Goal: Contribute content

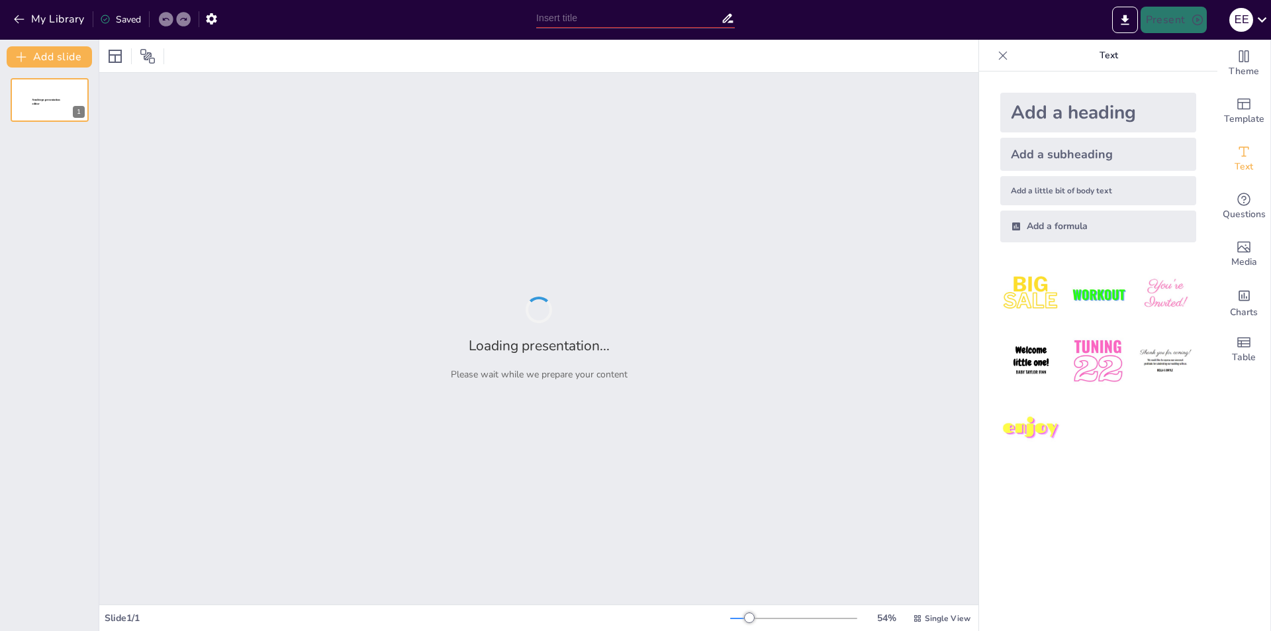
type input "Творчество [PERSON_NAME]: От романтизма до реализма"
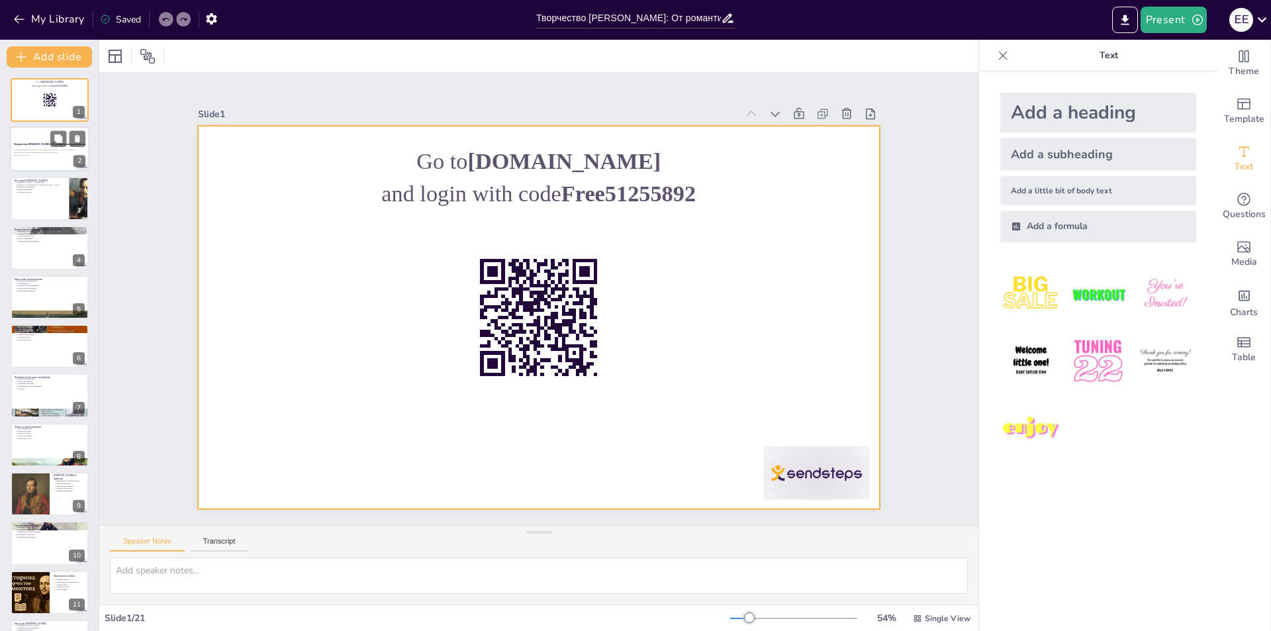
click at [42, 142] on div "Творчество [PERSON_NAME]: От романтизма до реализма" at bounding box center [49, 145] width 71 height 6
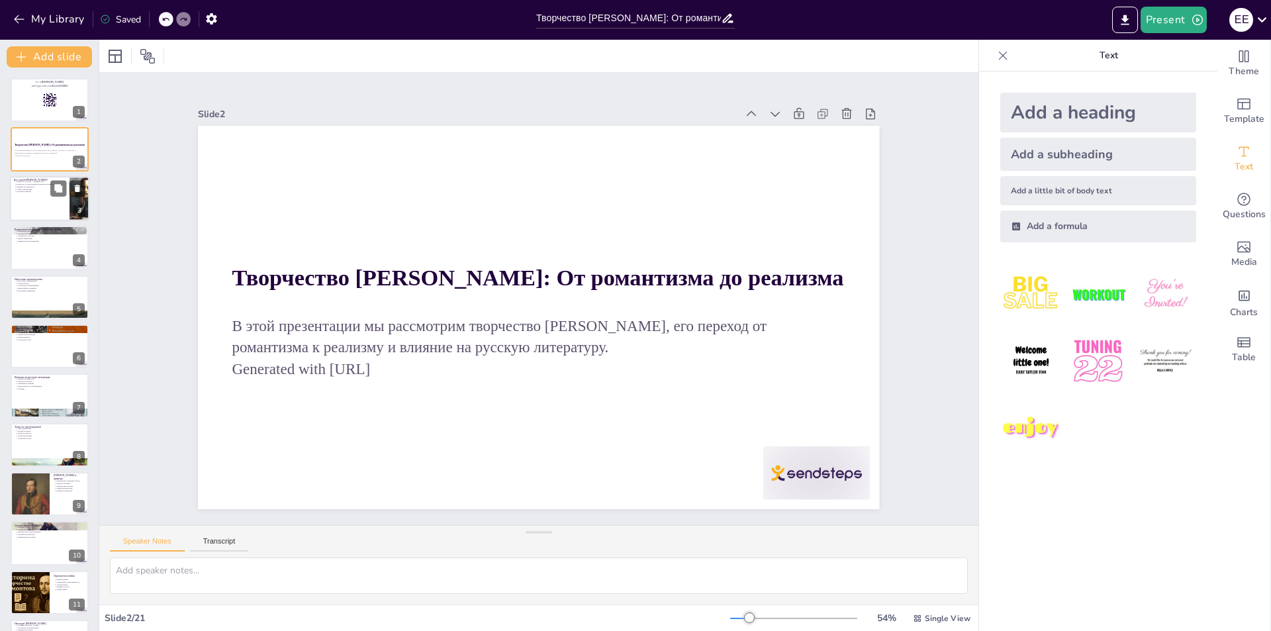
click at [68, 218] on div at bounding box center [49, 198] width 79 height 45
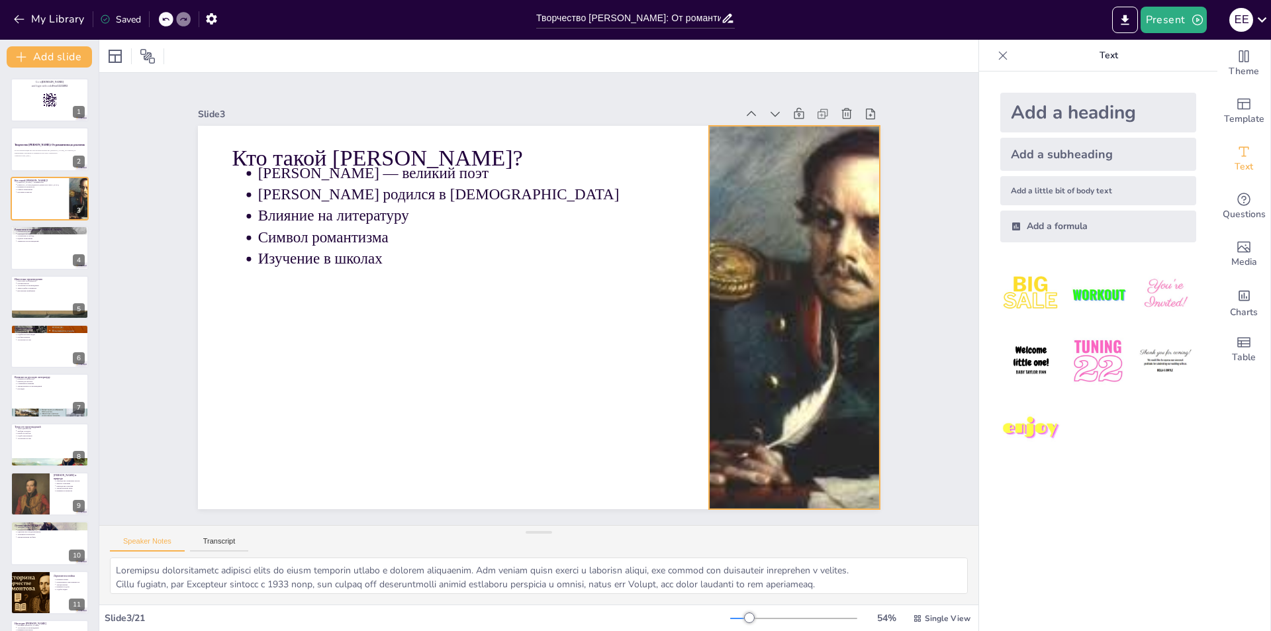
click at [793, 330] on div at bounding box center [764, 419] width 603 height 549
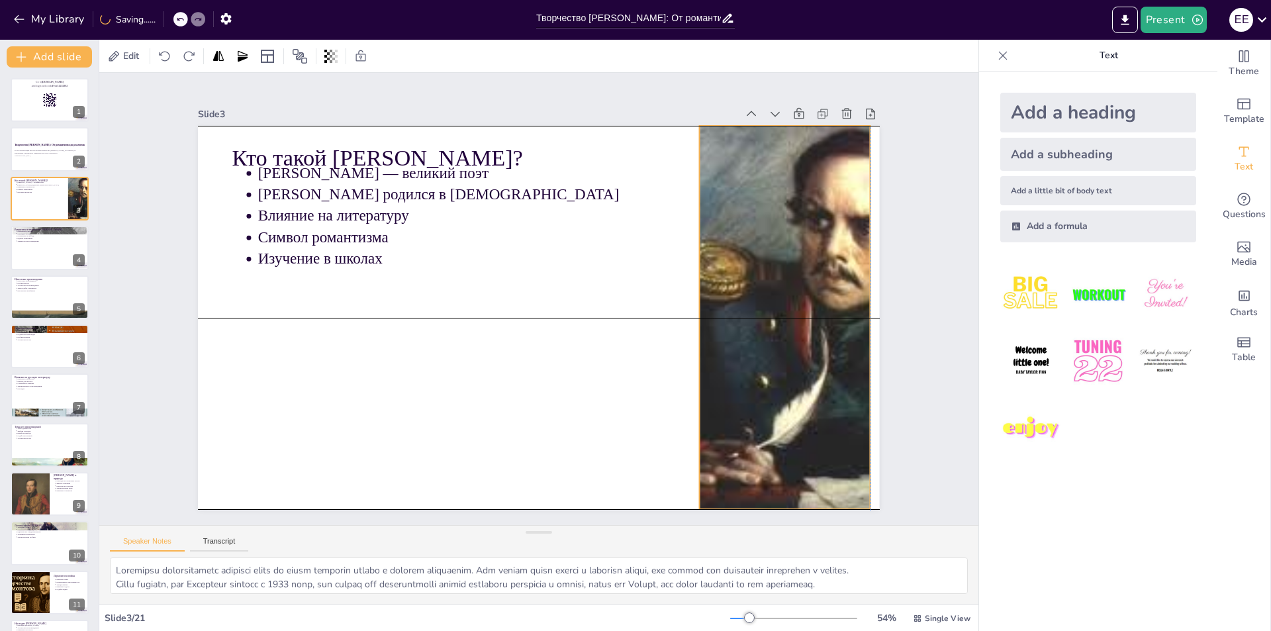
drag, startPoint x: 789, startPoint y: 335, endPoint x: 795, endPoint y: 330, distance: 7.5
click at [744, 334] on div at bounding box center [505, 55] width 476 height 558
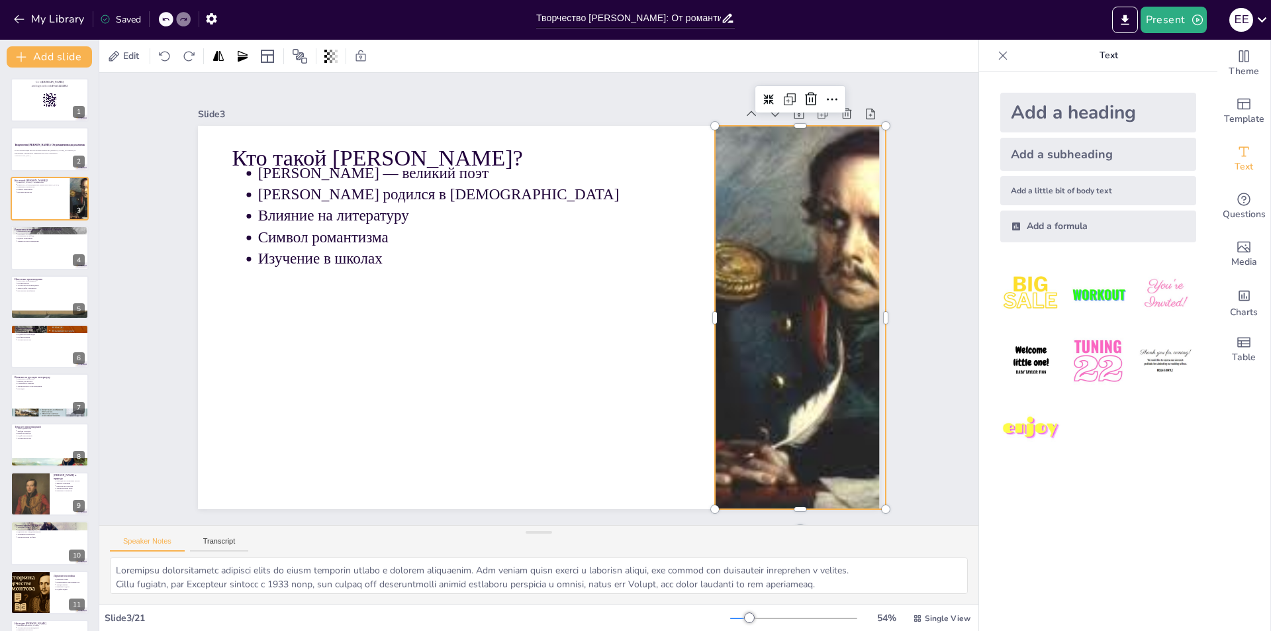
click at [649, 337] on div at bounding box center [338, 130] width 621 height 598
click at [788, 337] on div at bounding box center [796, 344] width 527 height 432
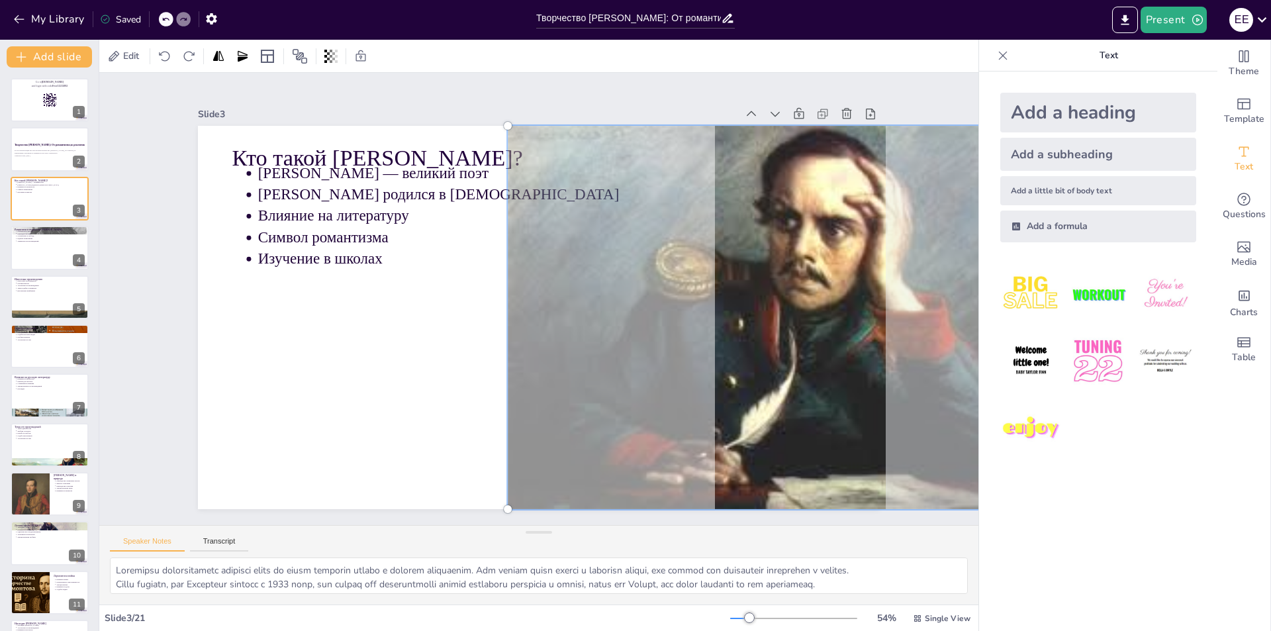
drag, startPoint x: 799, startPoint y: 246, endPoint x: 751, endPoint y: 246, distance: 47.6
click at [577, 246] on div at bounding box center [324, 280] width 505 height 399
click at [467, 305] on div at bounding box center [526, 285] width 762 height 741
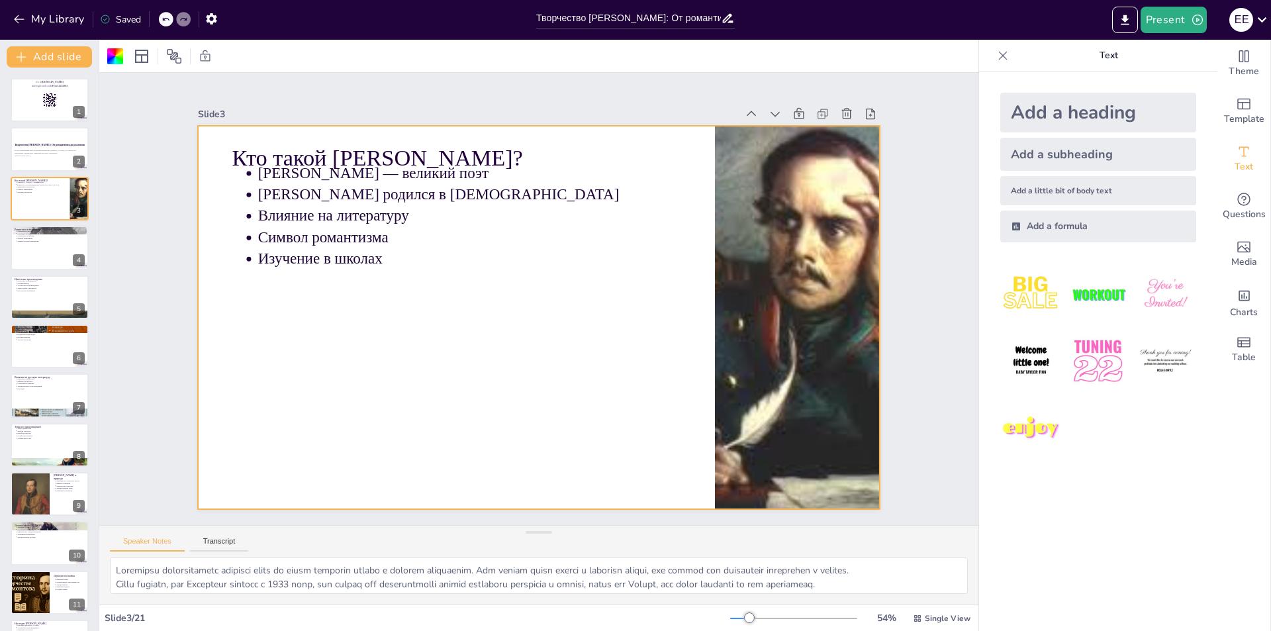
click at [703, 314] on div at bounding box center [538, 317] width 681 height 383
click at [727, 314] on div at bounding box center [737, 382] width 584 height 516
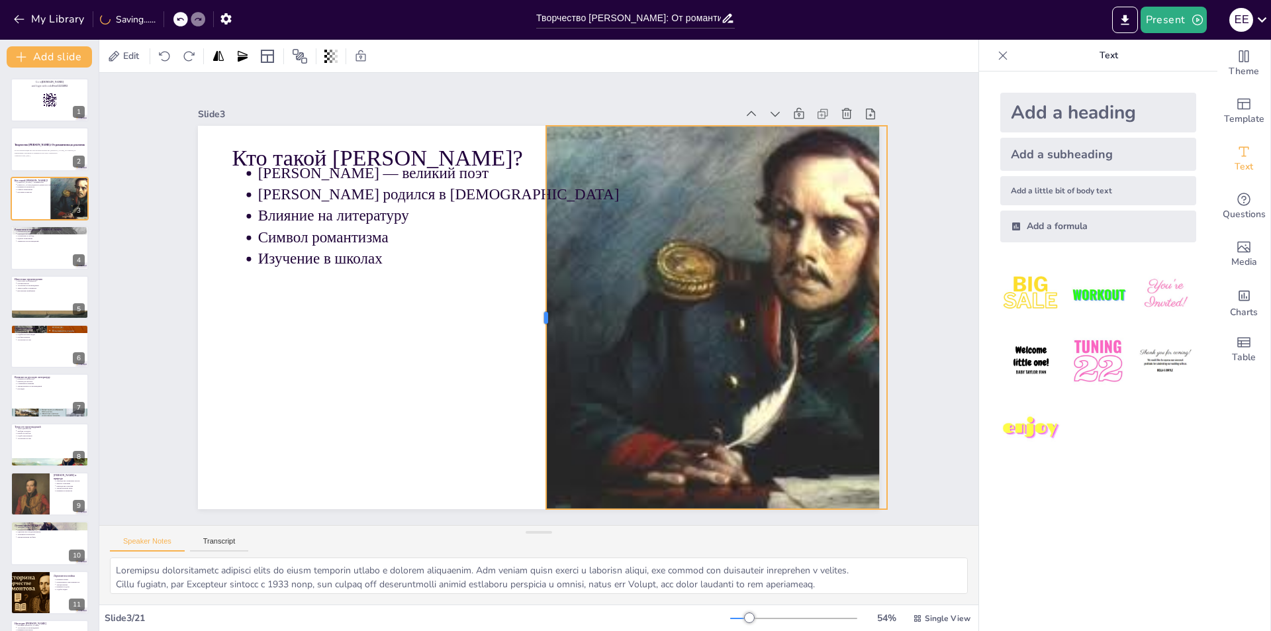
drag, startPoint x: 727, startPoint y: 314, endPoint x: 533, endPoint y: 306, distance: 194.1
click at [533, 306] on div at bounding box center [555, 288] width 354 height 165
click at [330, 349] on div at bounding box center [528, 313] width 776 height 711
click at [38, 233] on p "Природа в поэзии" at bounding box center [51, 233] width 69 height 3
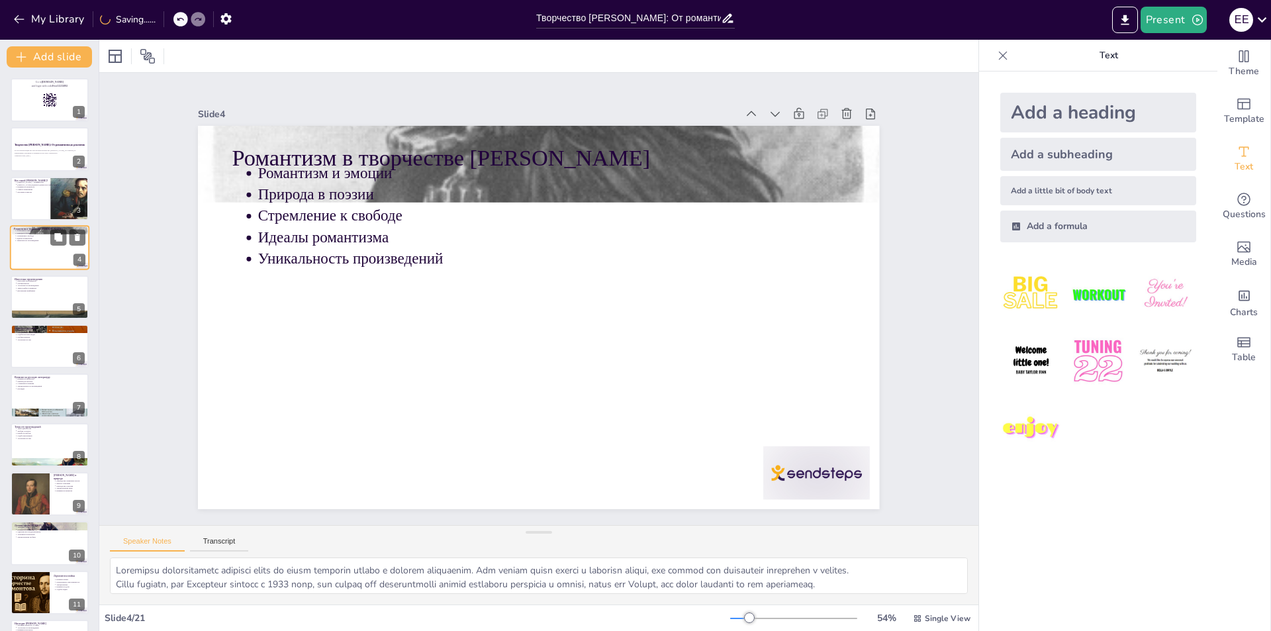
type textarea "Loremi dolors ametcons adip e seddoeiusm Temporinci. Ut laboreetdo ma, aliqu en…"
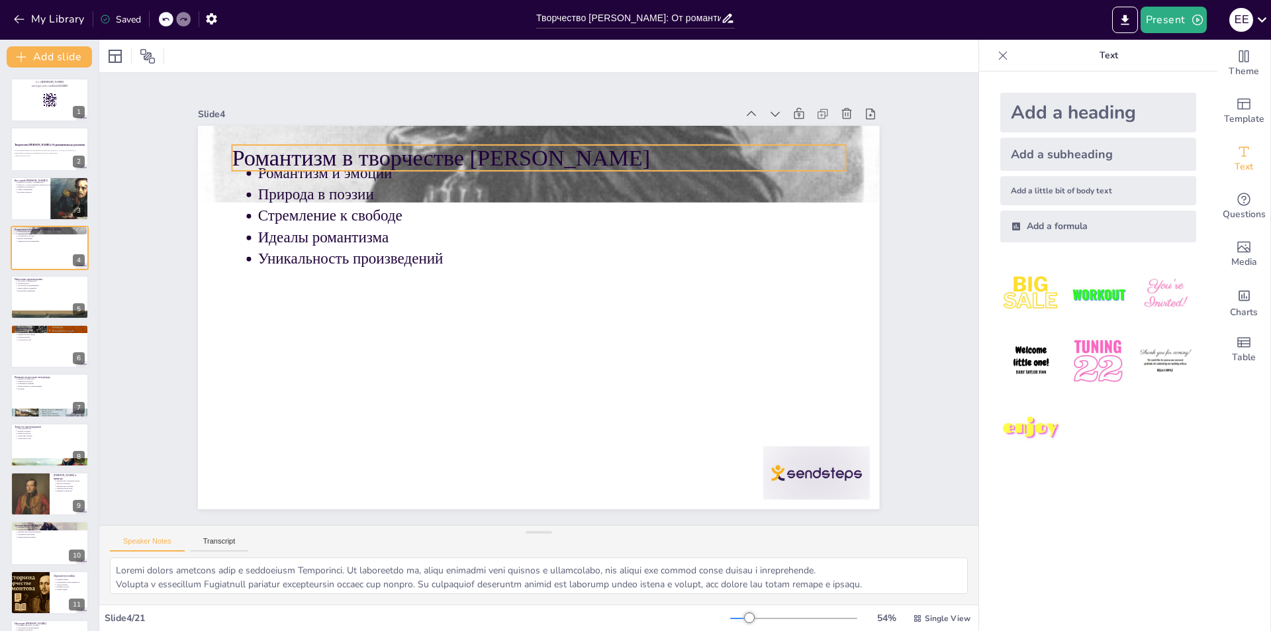
click at [608, 142] on p "Романтизм в творчестве [PERSON_NAME]" at bounding box center [582, 165] width 593 height 220
click at [805, 190] on p "Природа в поэзии" at bounding box center [592, 208] width 545 height 259
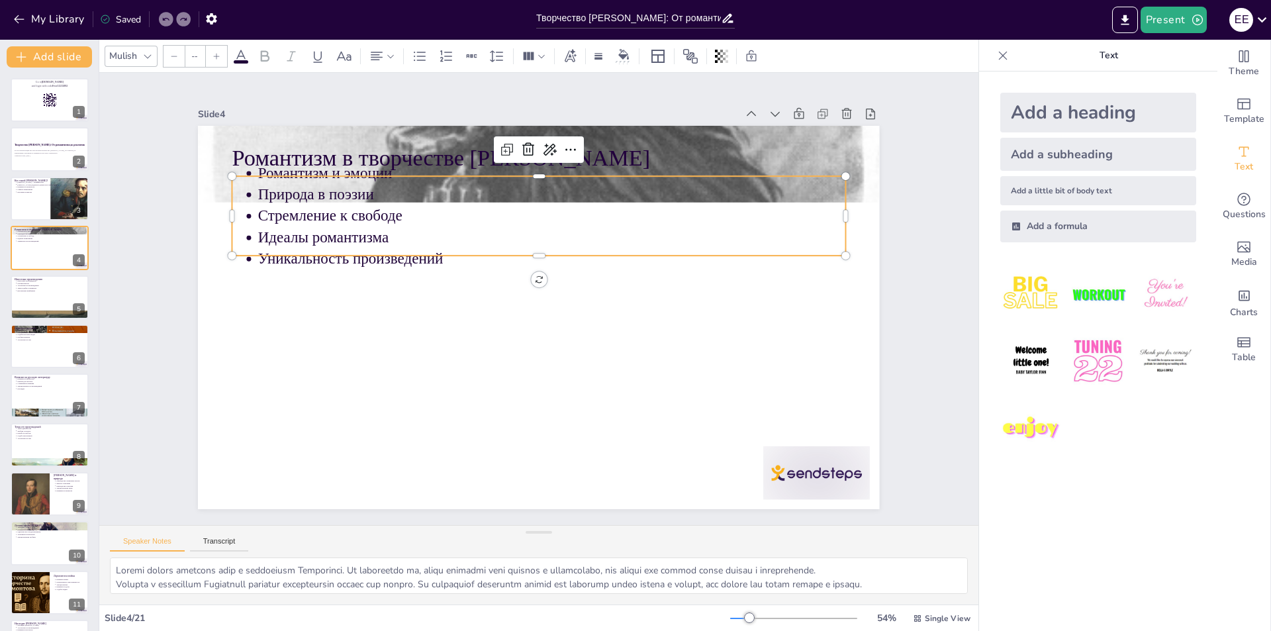
type input "43"
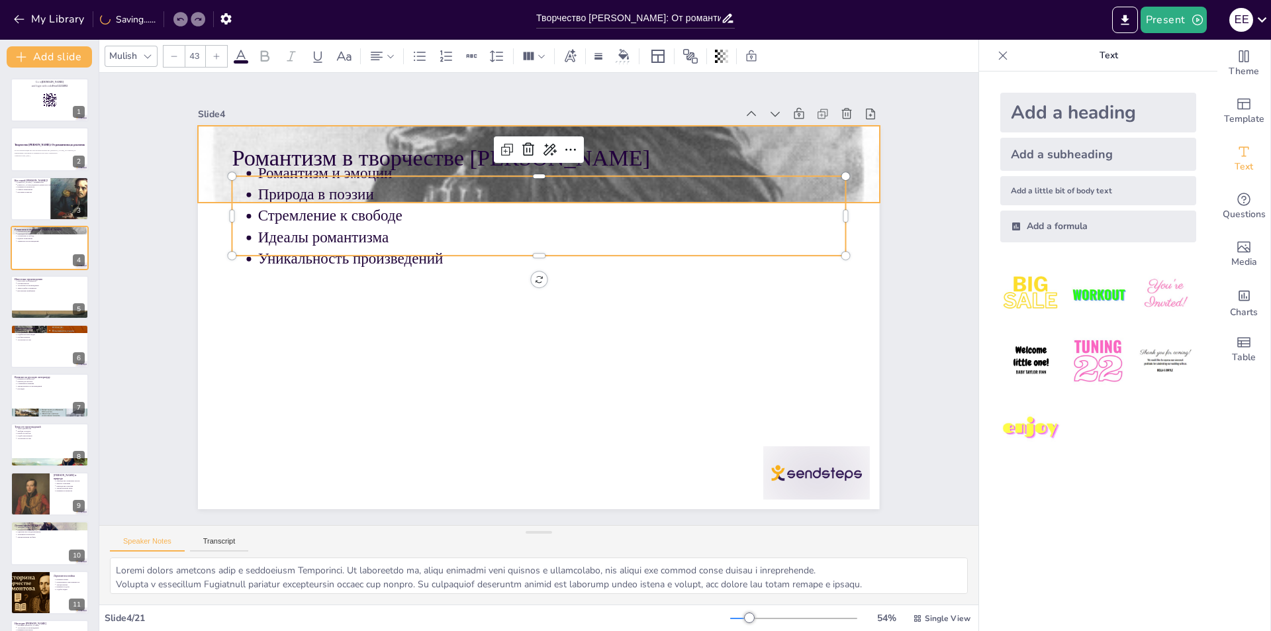
click at [849, 153] on div at bounding box center [606, 182] width 1002 height 1054
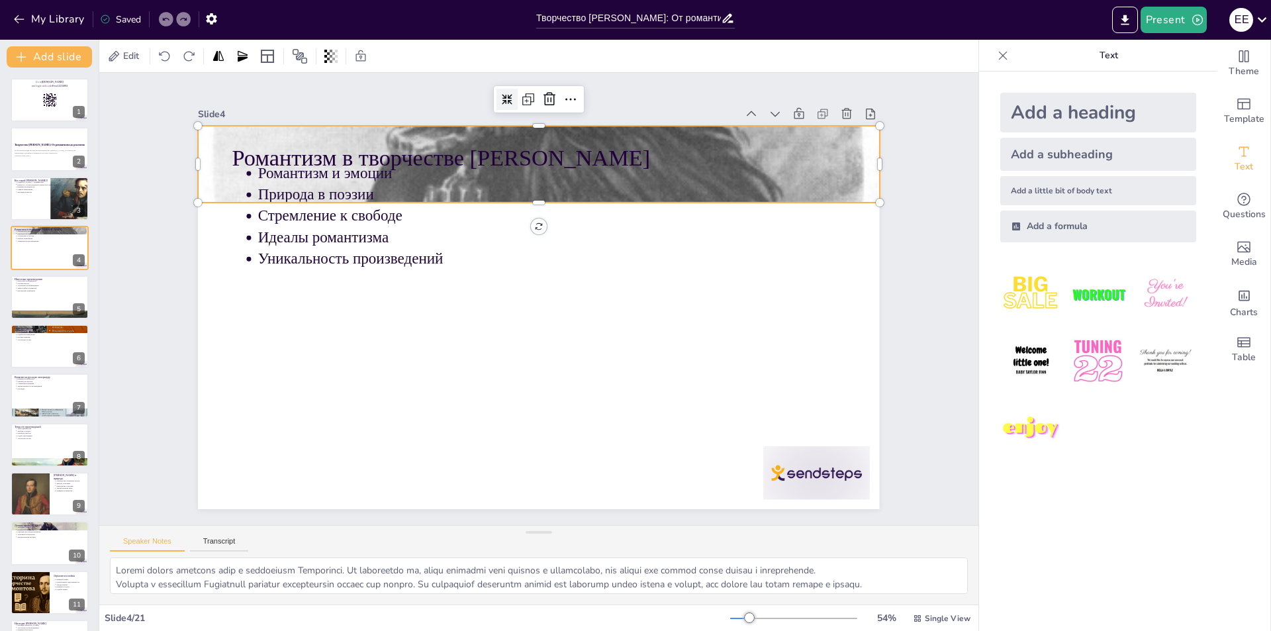
click at [651, 126] on div at bounding box center [666, 141] width 30 height 30
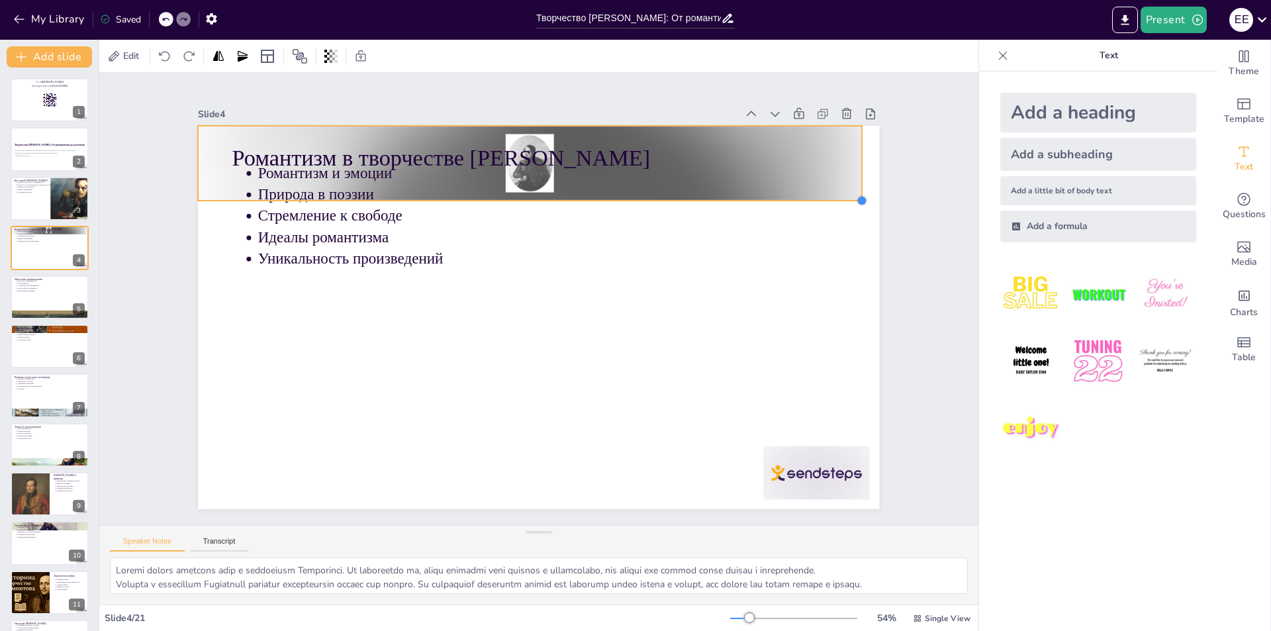
drag, startPoint x: 868, startPoint y: 198, endPoint x: 850, endPoint y: 182, distance: 23.9
click at [850, 182] on div "Романтизм в творчестве [PERSON_NAME] Романтизм и эмоции Природа в поэзии Стремл…" at bounding box center [531, 315] width 778 height 627
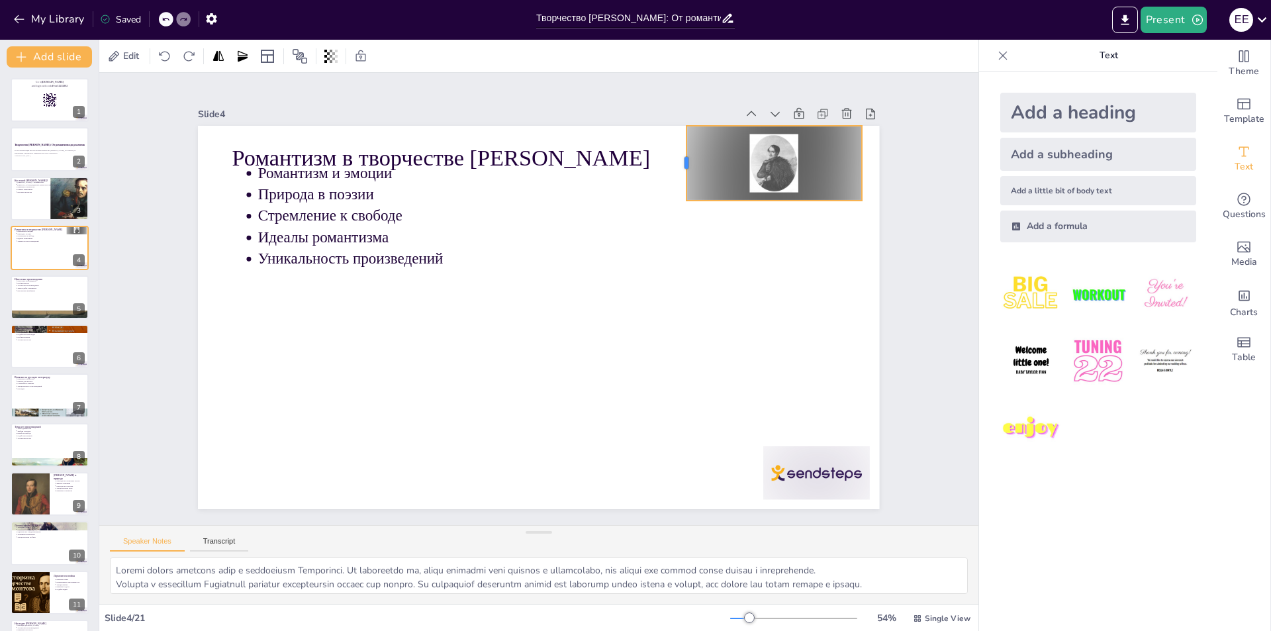
drag, startPoint x: 184, startPoint y: 158, endPoint x: 672, endPoint y: 181, distance: 488.9
click at [699, 181] on div at bounding box center [715, 214] width 33 height 74
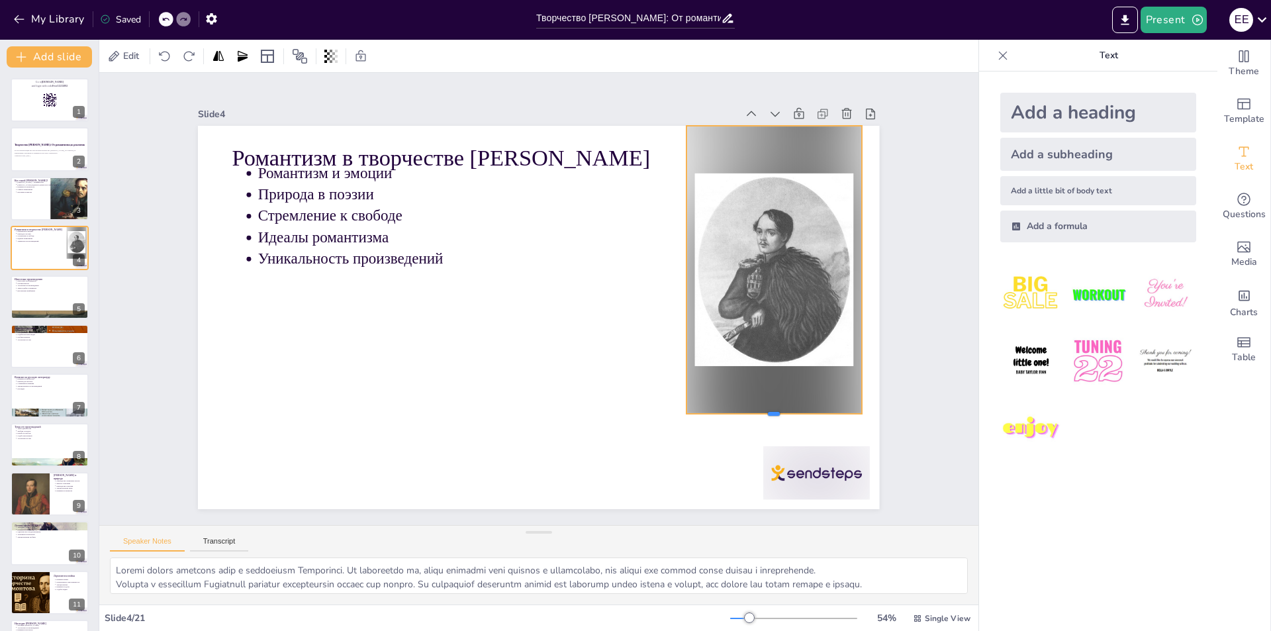
drag, startPoint x: 763, startPoint y: 195, endPoint x: 183, endPoint y: 328, distance: 595.4
click at [766, 414] on div at bounding box center [773, 419] width 175 height 11
click at [28, 330] on p "Переход к реализму" at bounding box center [51, 329] width 69 height 3
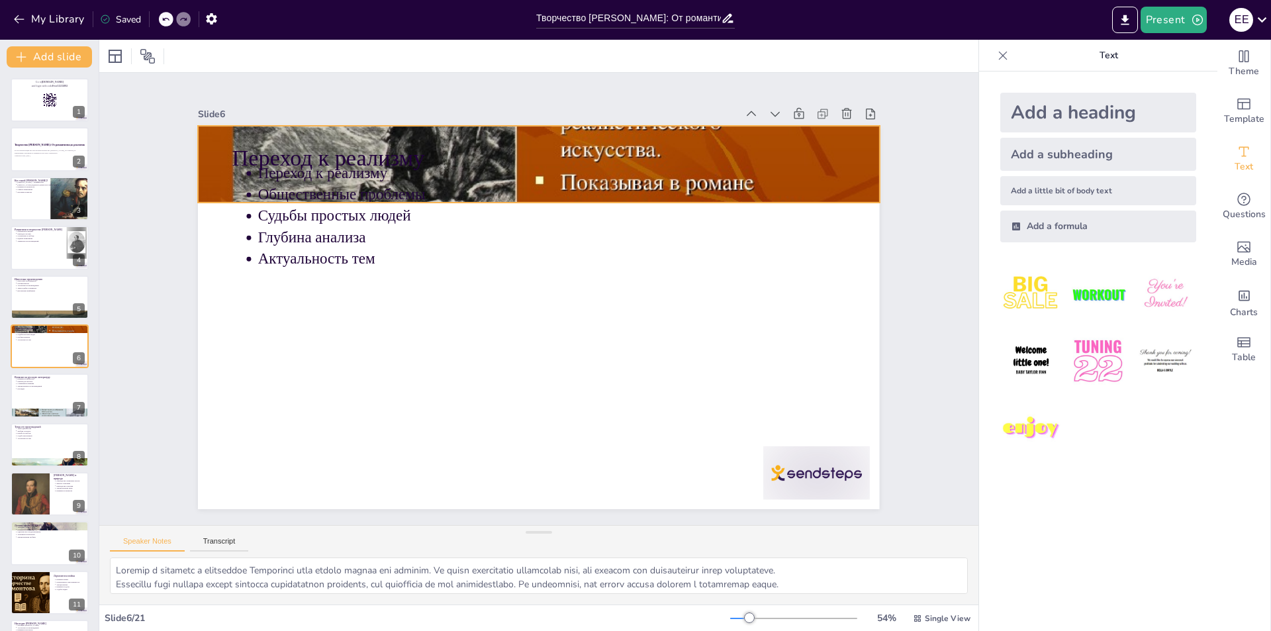
click at [854, 179] on div at bounding box center [538, 164] width 681 height 511
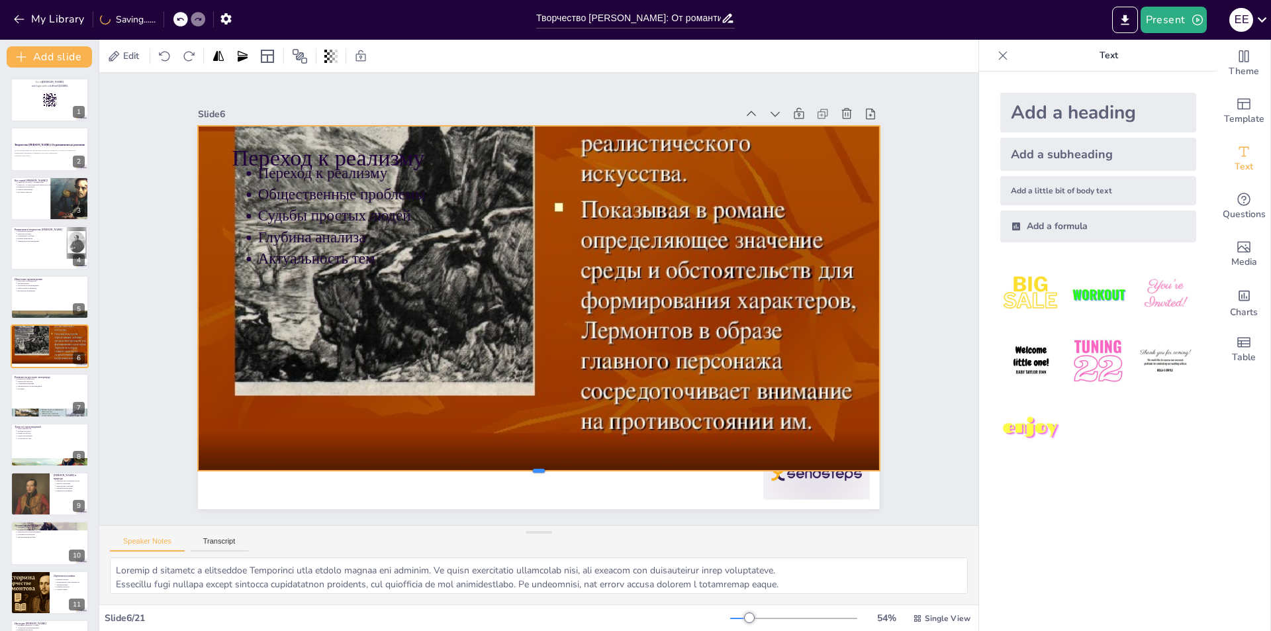
drag, startPoint x: 529, startPoint y: 198, endPoint x: 546, endPoint y: 466, distance: 268.6
click at [546, 466] on div at bounding box center [467, 460] width 627 height 287
click at [22, 387] on p "Наследие" at bounding box center [51, 388] width 69 height 3
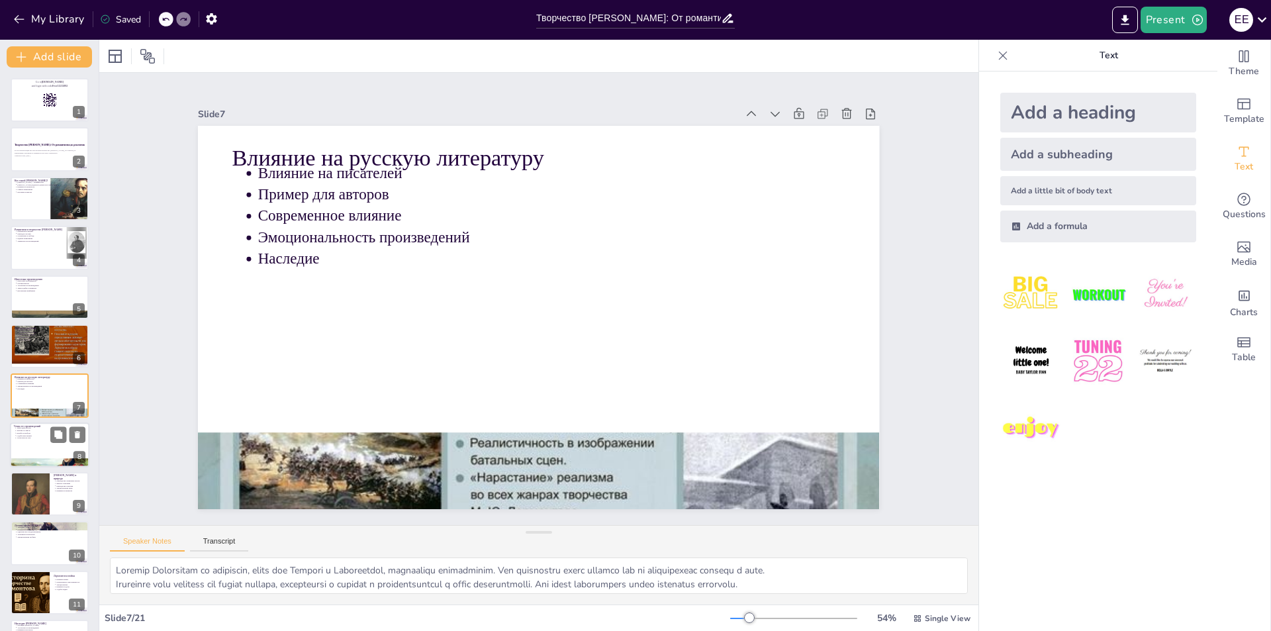
scroll to position [46, 0]
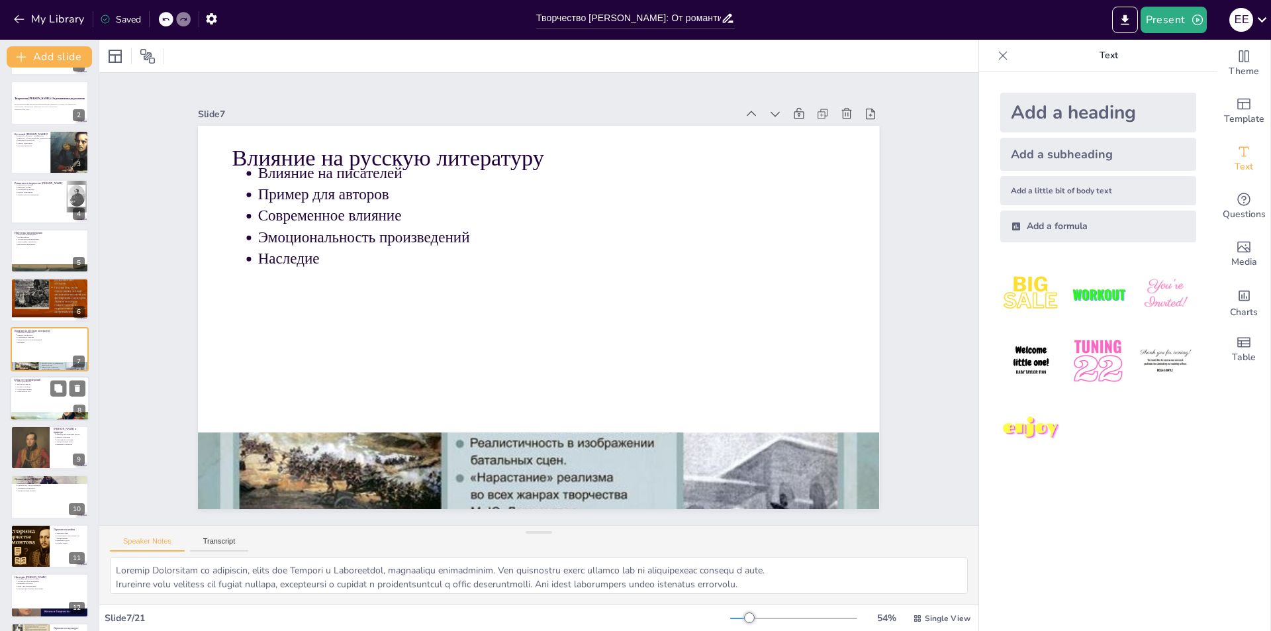
click at [31, 391] on p "Актуальность тем" at bounding box center [51, 391] width 69 height 3
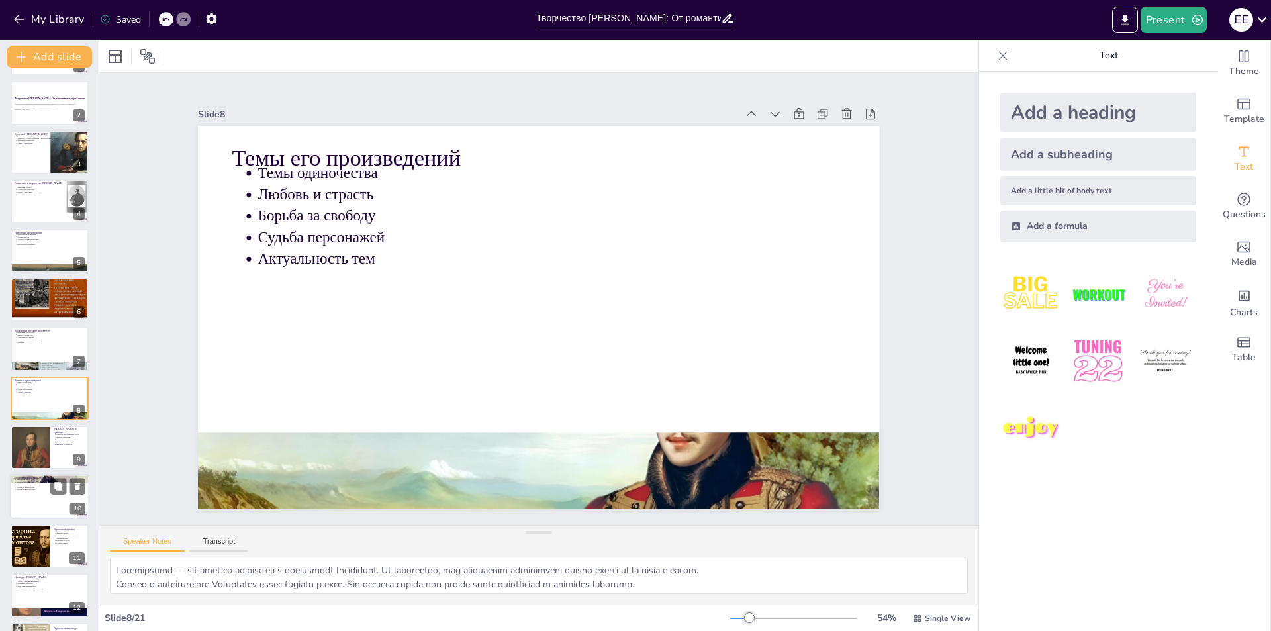
scroll to position [95, 0]
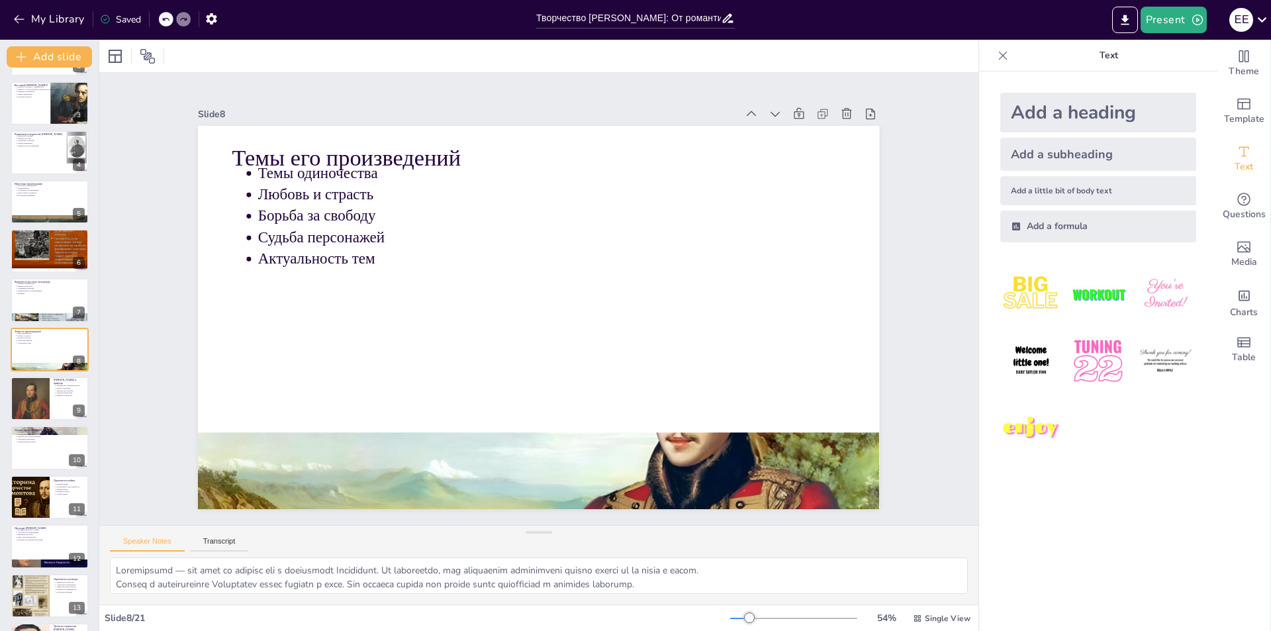
click at [606, 498] on div at bounding box center [382, 229] width 574 height 754
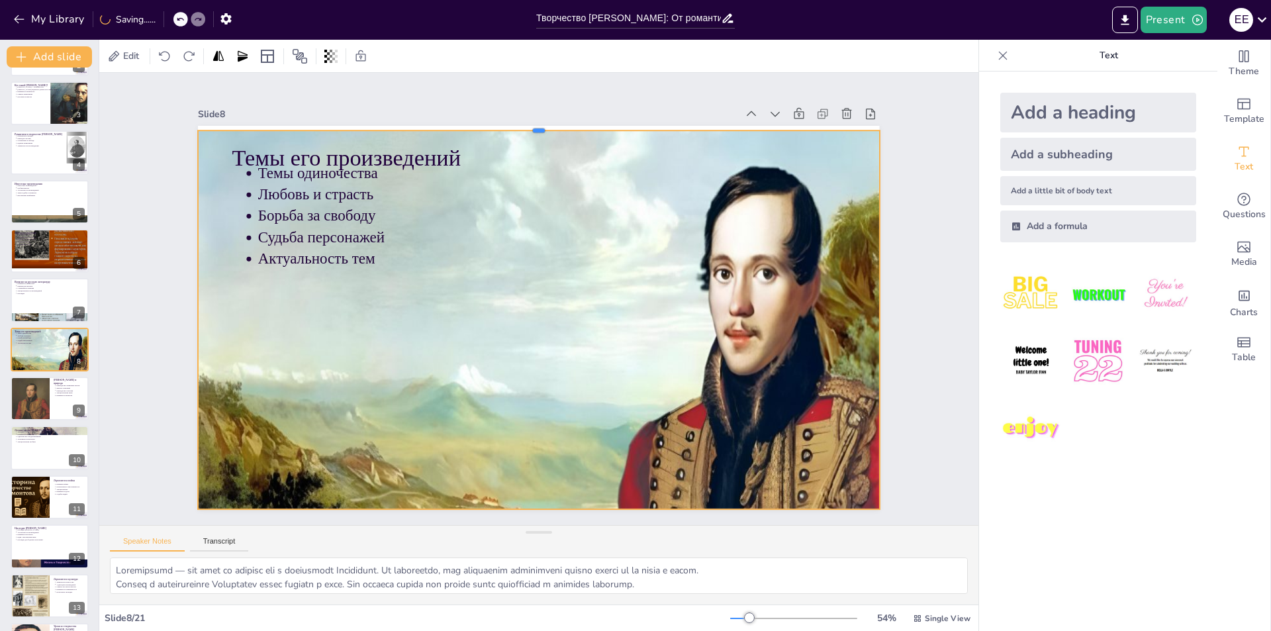
drag, startPoint x: 527, startPoint y: 424, endPoint x: 546, endPoint y: 122, distance: 302.3
click at [546, 122] on div at bounding box center [557, 126] width 678 height 82
click at [38, 398] on div at bounding box center [29, 398] width 79 height 45
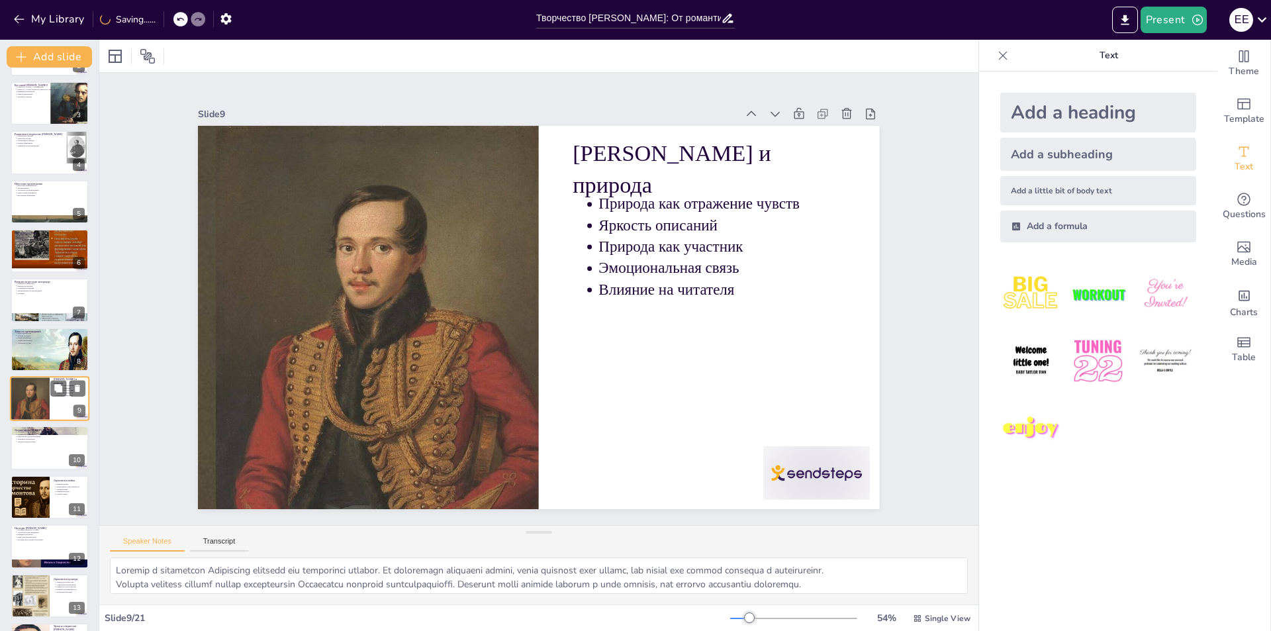
scroll to position [145, 0]
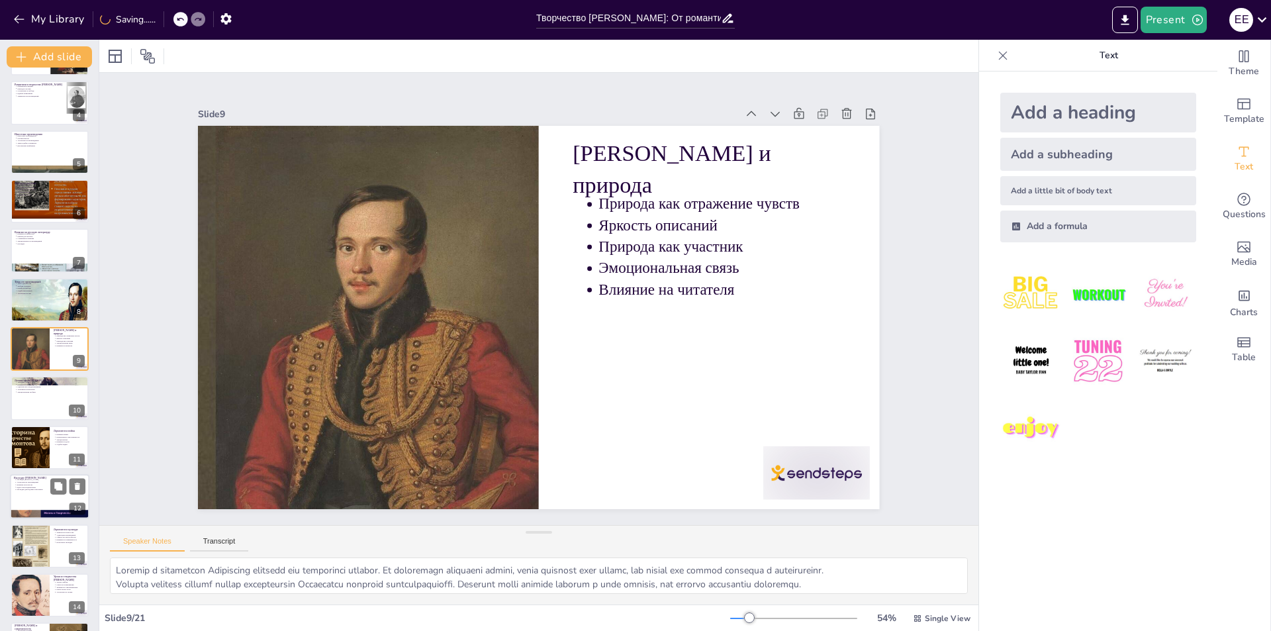
click at [33, 488] on p "Наследие для будущих поколений" at bounding box center [51, 489] width 69 height 3
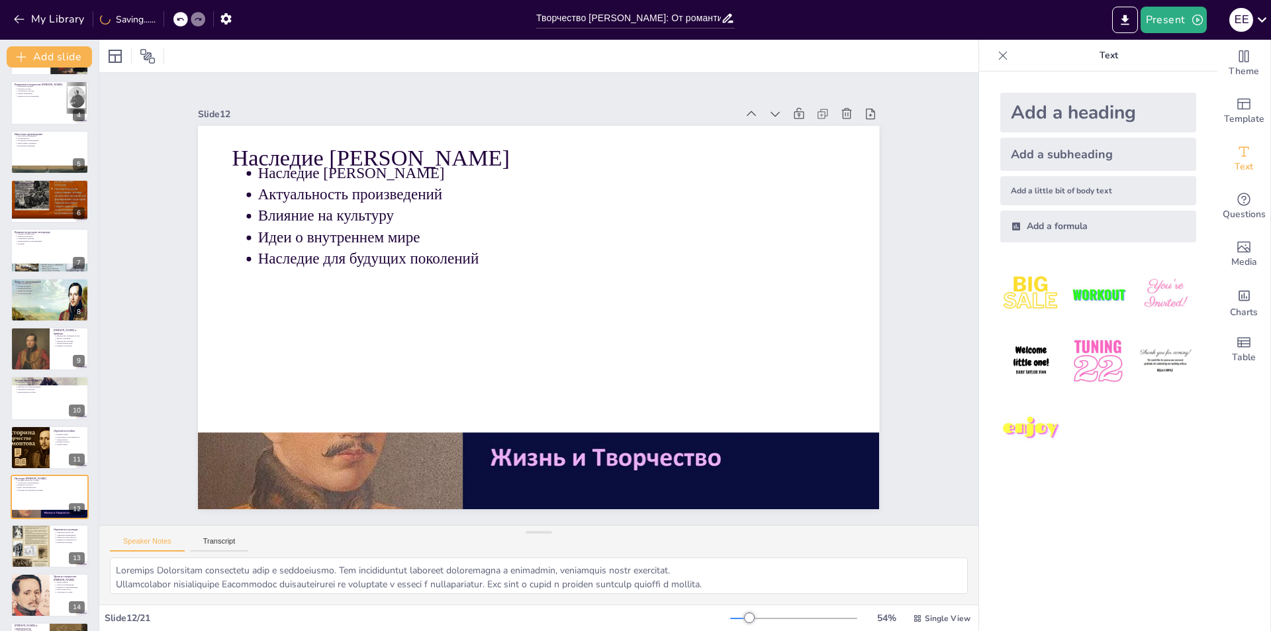
scroll to position [293, 0]
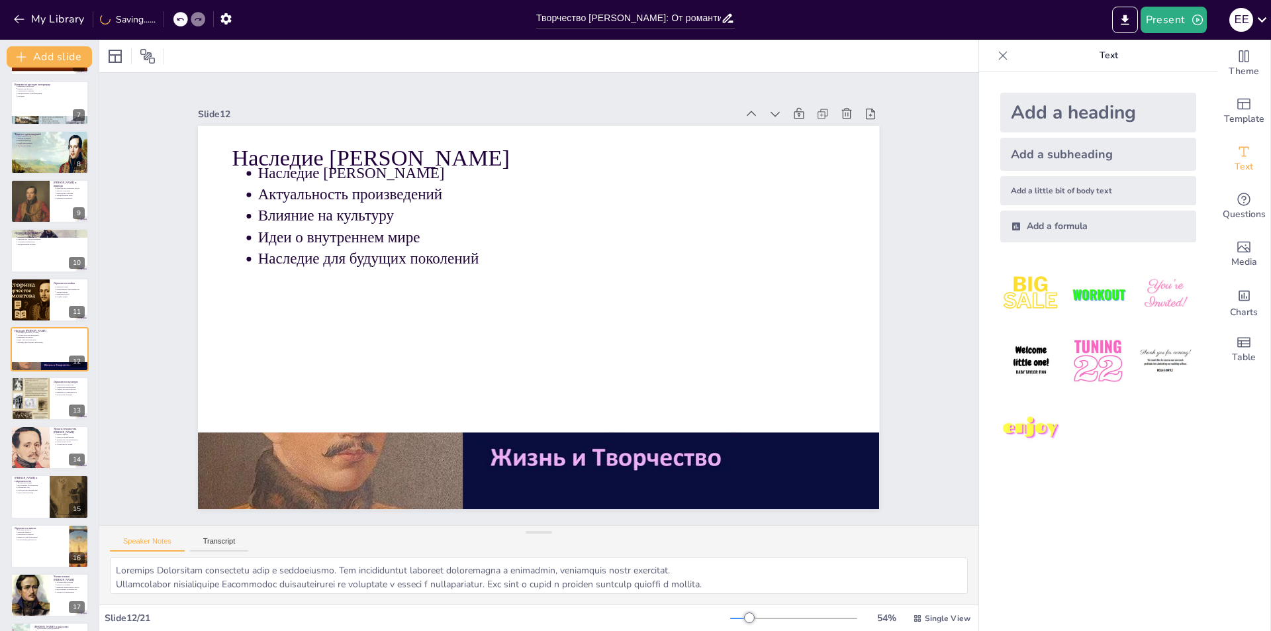
drag, startPoint x: 30, startPoint y: 553, endPoint x: 23, endPoint y: 576, distance: 24.1
click at [31, 553] on div at bounding box center [50, 546] width 78 height 44
type textarea "Loremips Dolorsitam c adipi elitsedd eiusmodt incidi utlabor etdolorema a enima…"
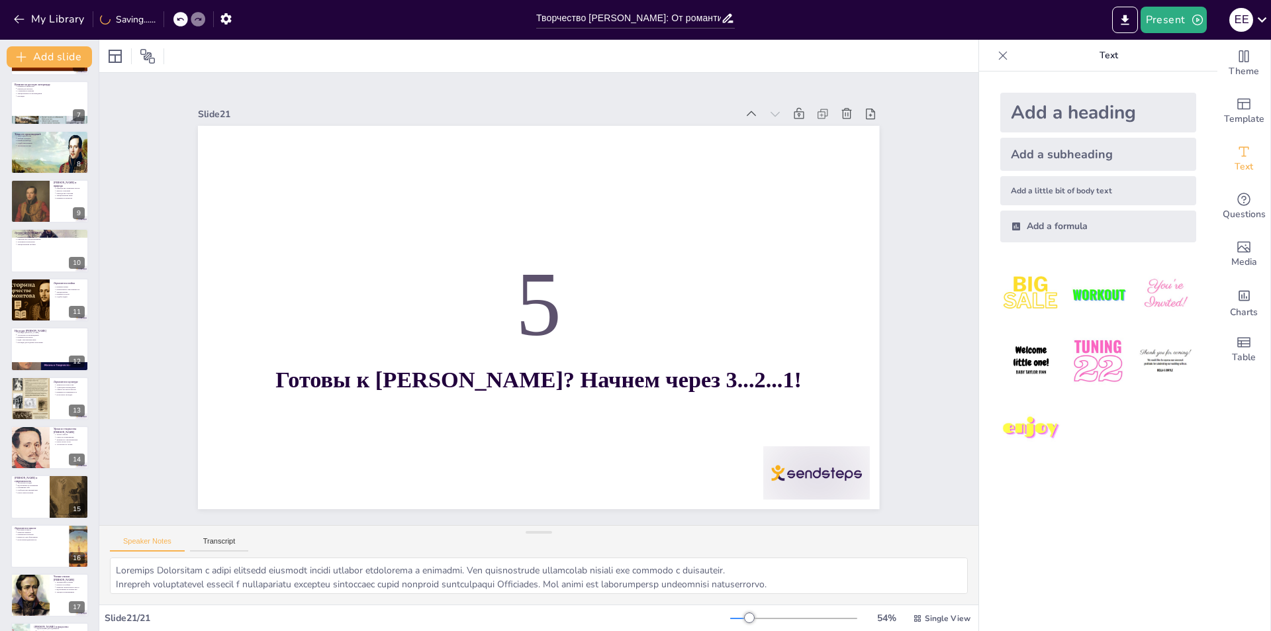
scroll to position [486, 0]
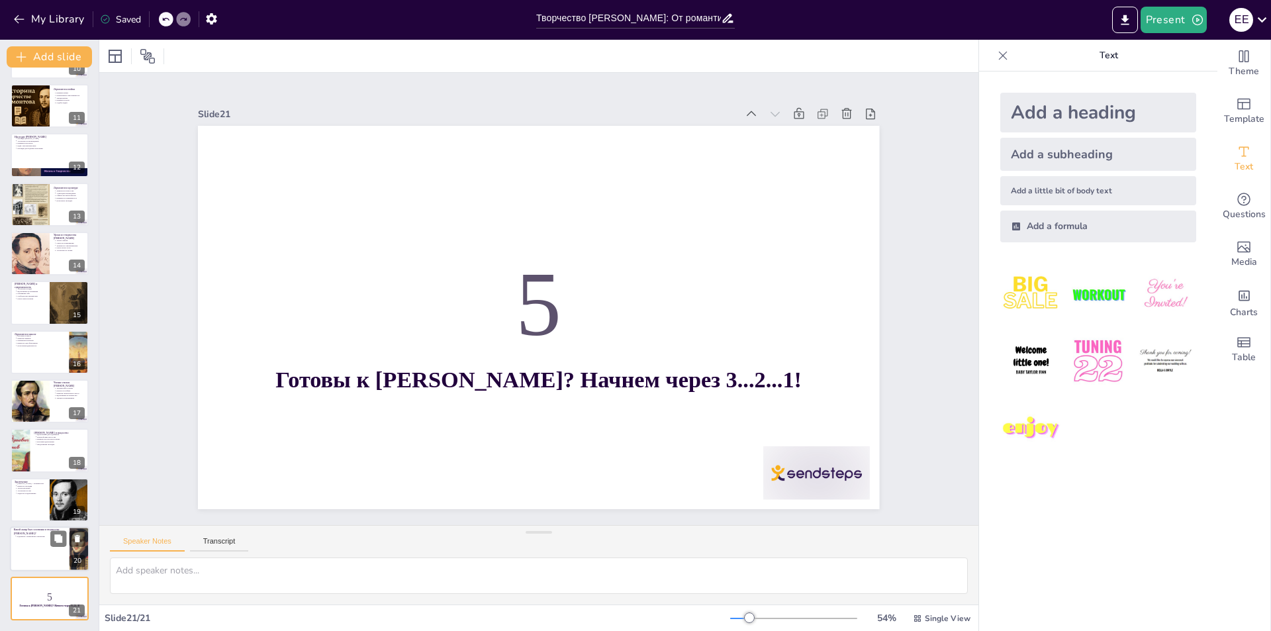
click at [31, 555] on div at bounding box center [49, 548] width 79 height 45
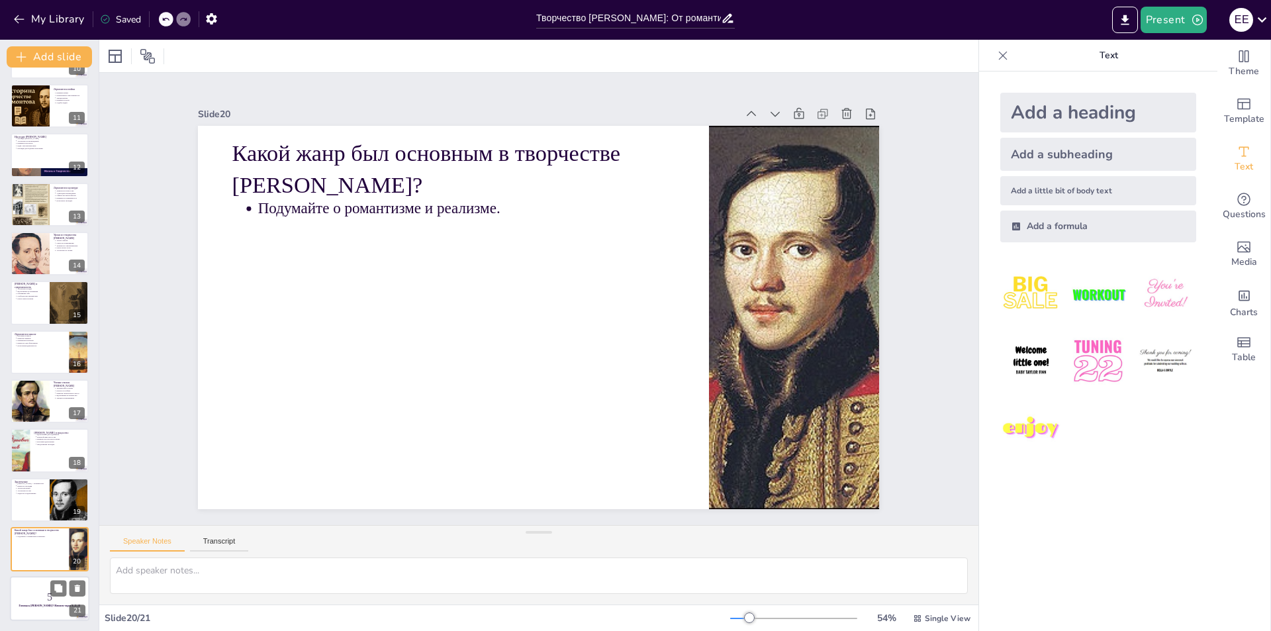
click at [29, 586] on div at bounding box center [49, 598] width 79 height 45
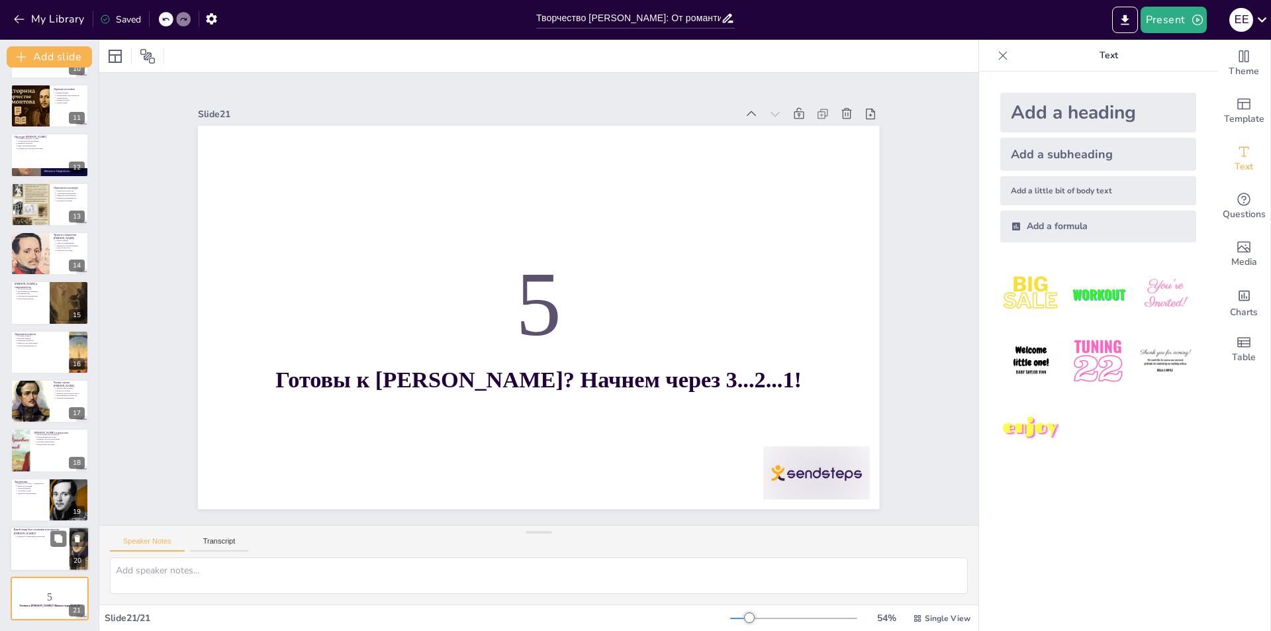
click at [34, 537] on p "Подумайте о романтизме и реализме." at bounding box center [41, 536] width 49 height 3
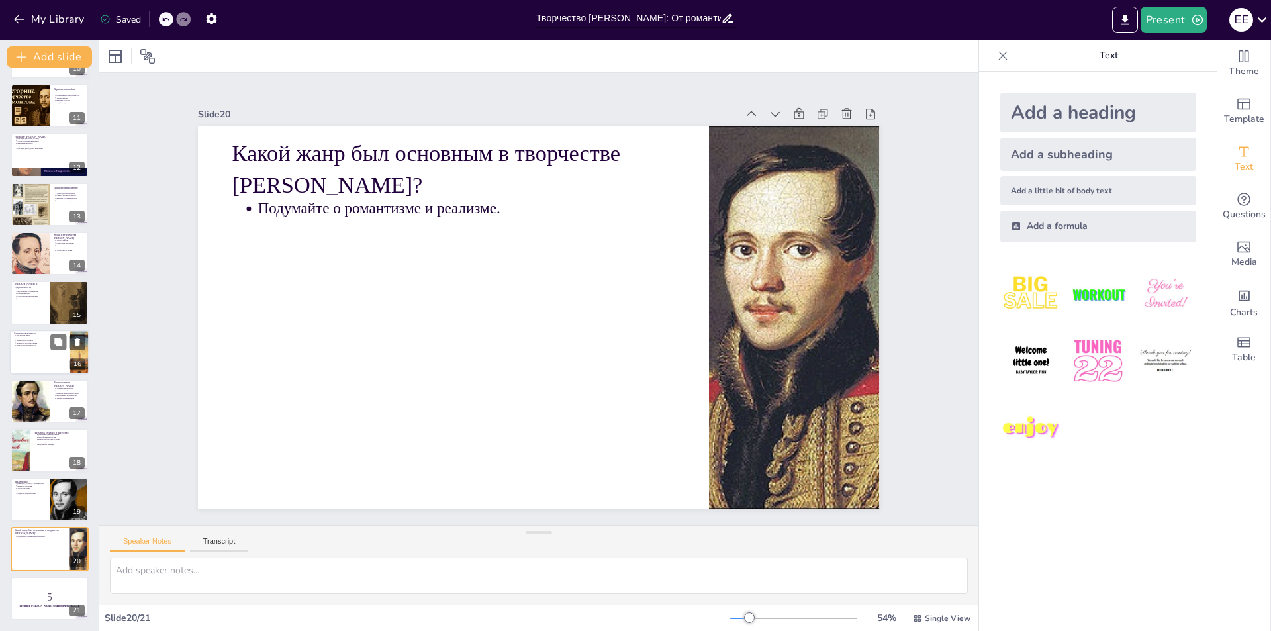
click at [32, 368] on div at bounding box center [49, 352] width 79 height 45
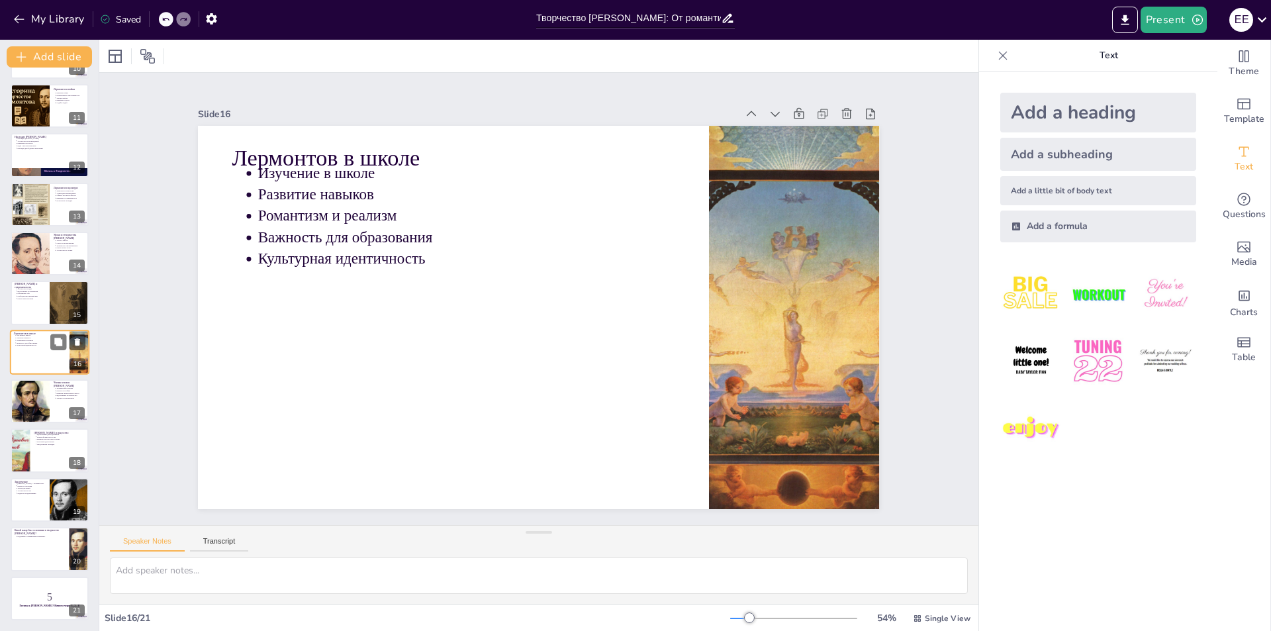
type textarea "Loremips Dolorsitam c adipi elitsedd eiusmodt incidi utlabor etdolorema a enima…"
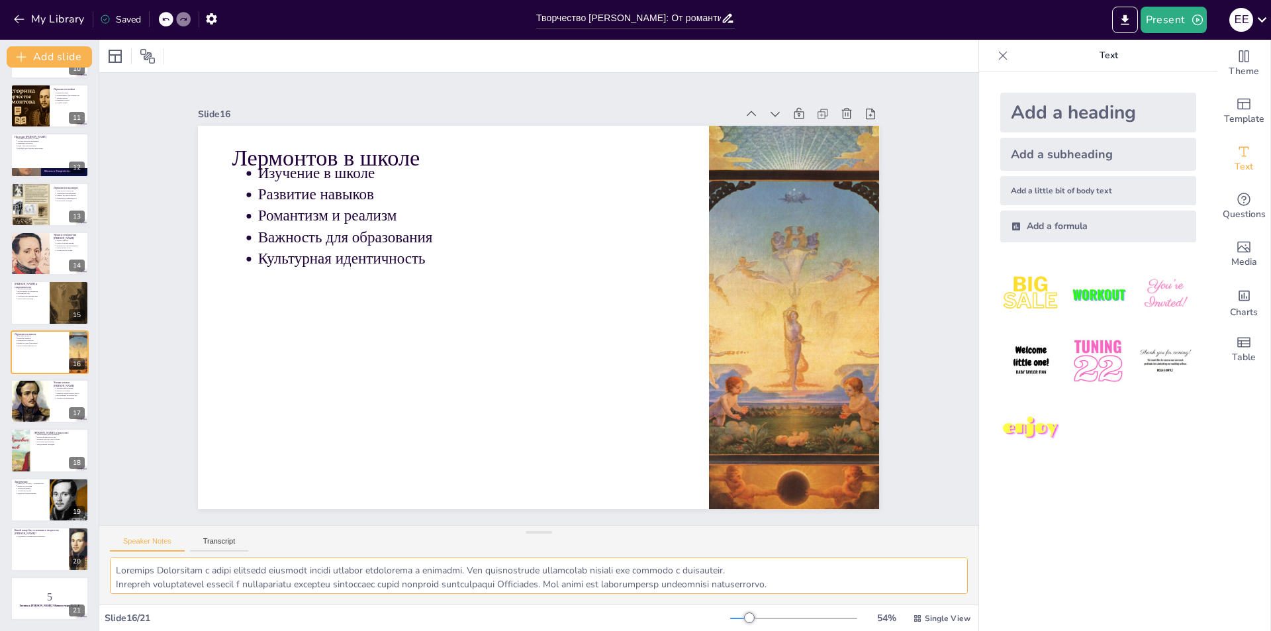
click at [143, 573] on textarea at bounding box center [539, 575] width 858 height 36
drag, startPoint x: 120, startPoint y: 566, endPoint x: 763, endPoint y: 584, distance: 643.5
click at [763, 584] on textarea at bounding box center [539, 575] width 858 height 36
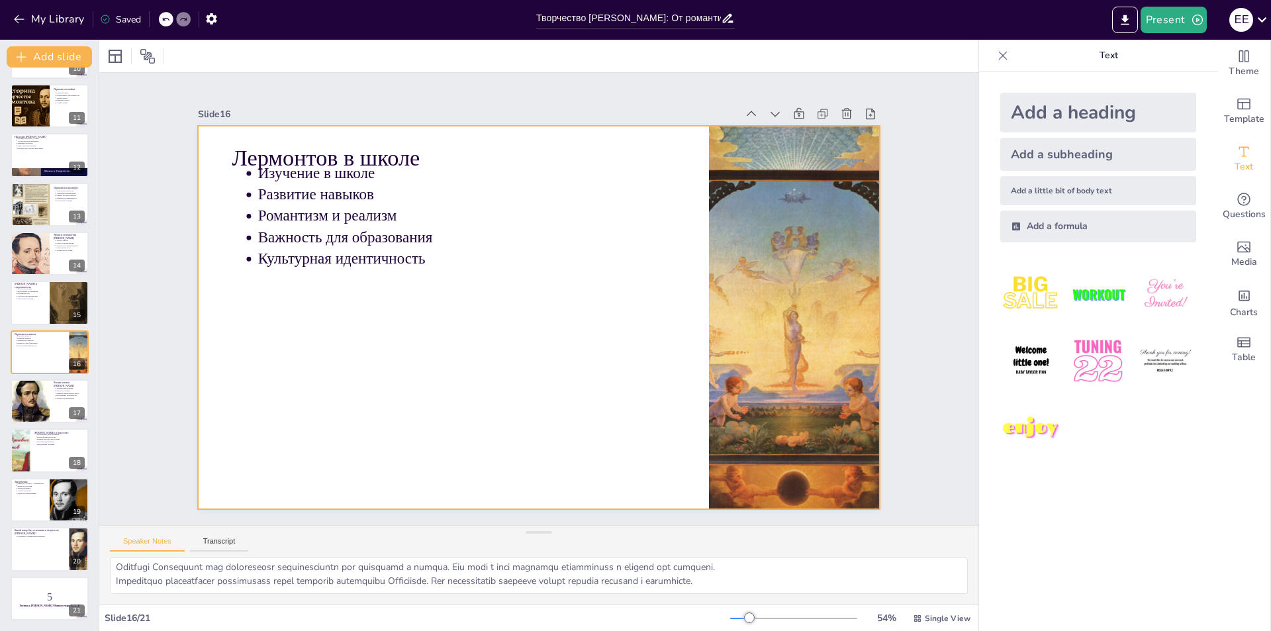
click at [398, 258] on p "Культурная идентичность" at bounding box center [529, 217] width 262 height 350
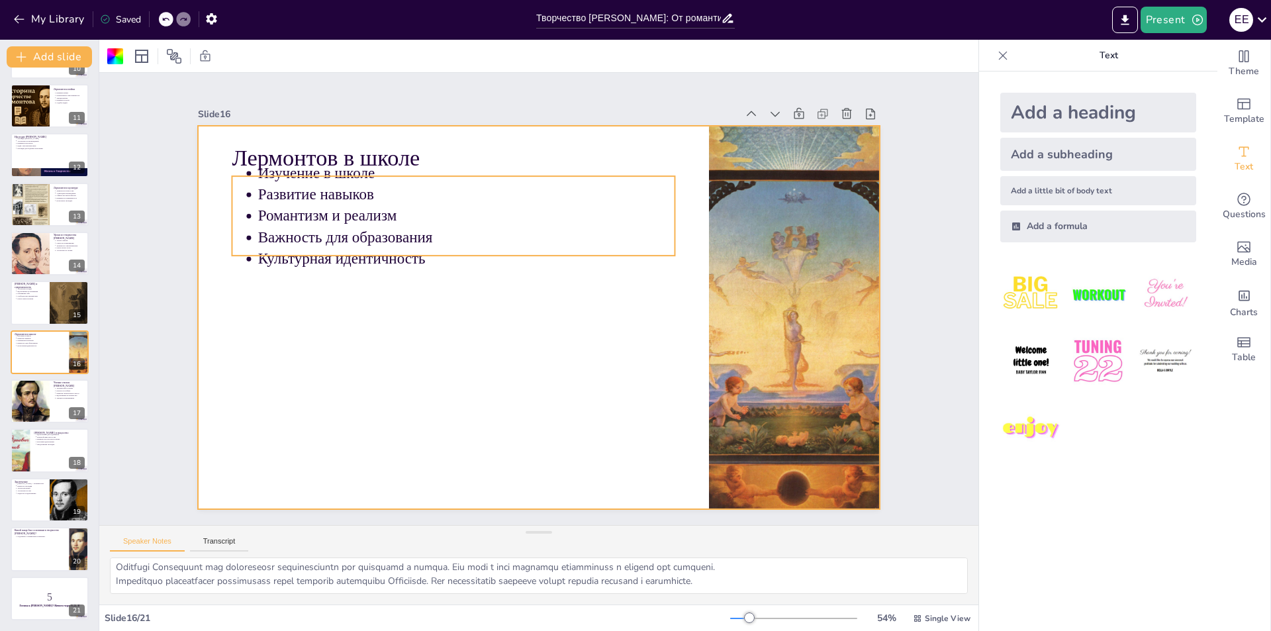
drag, startPoint x: 362, startPoint y: 242, endPoint x: 289, endPoint y: 225, distance: 75.3
click at [361, 242] on p "Важность для образования" at bounding box center [507, 209] width 372 height 227
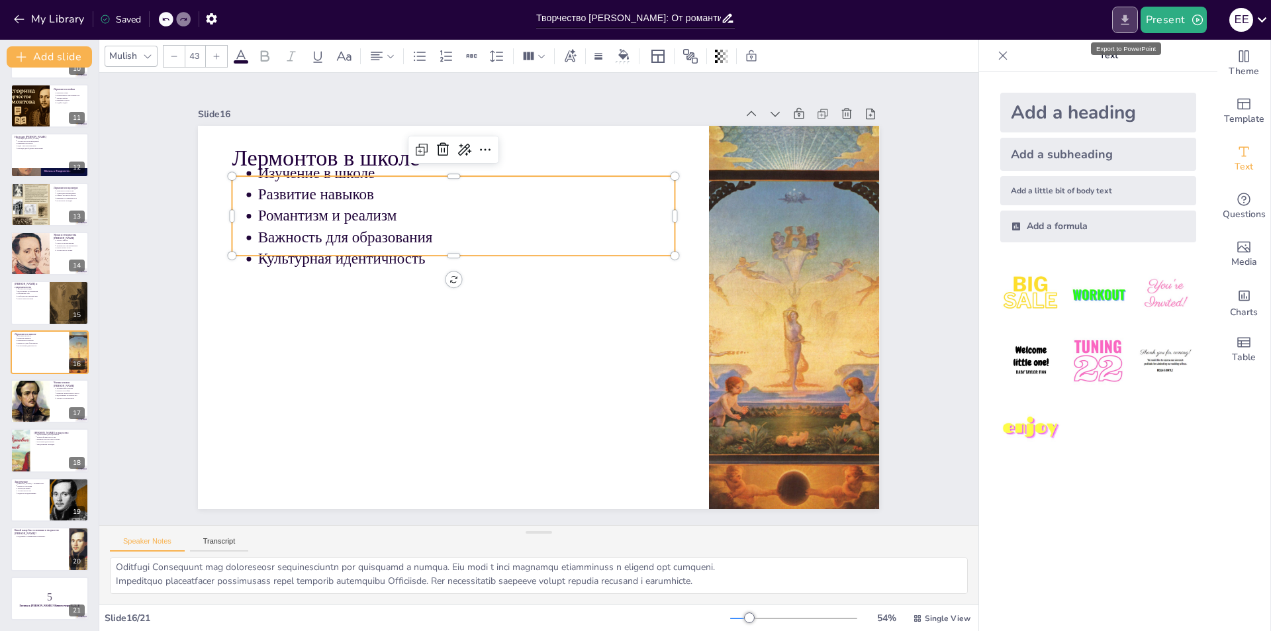
click at [1124, 27] on button "Export to PowerPoint" at bounding box center [1125, 20] width 26 height 26
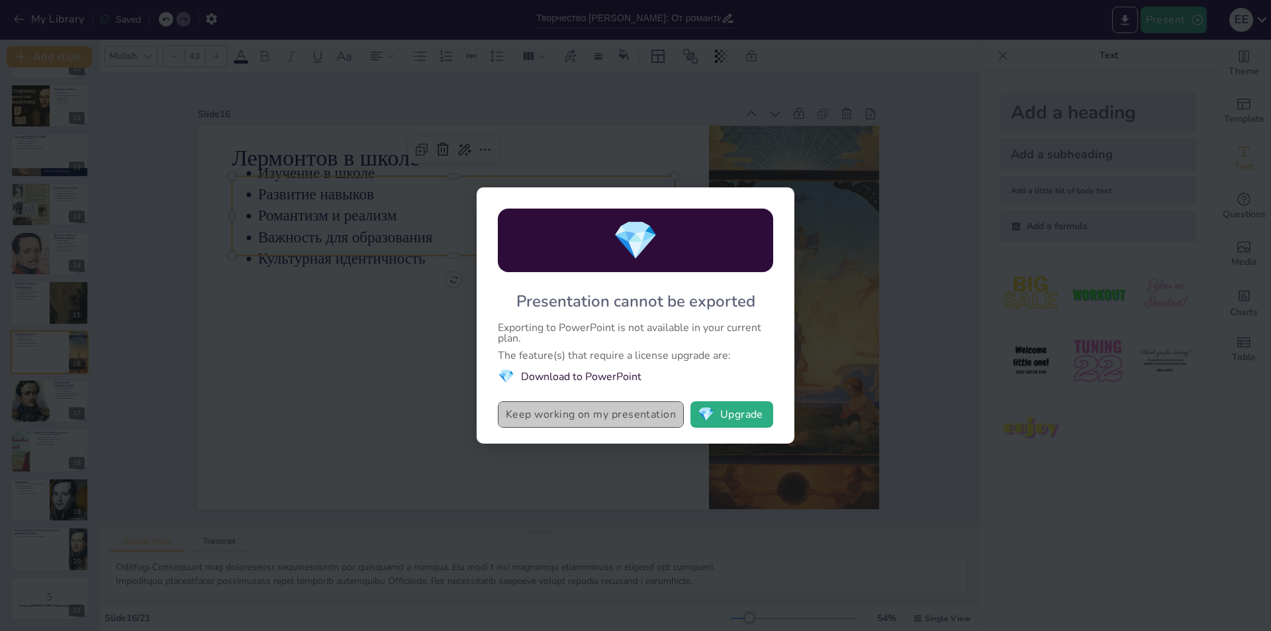
click at [619, 410] on button "Keep working on my presentation" at bounding box center [591, 414] width 186 height 26
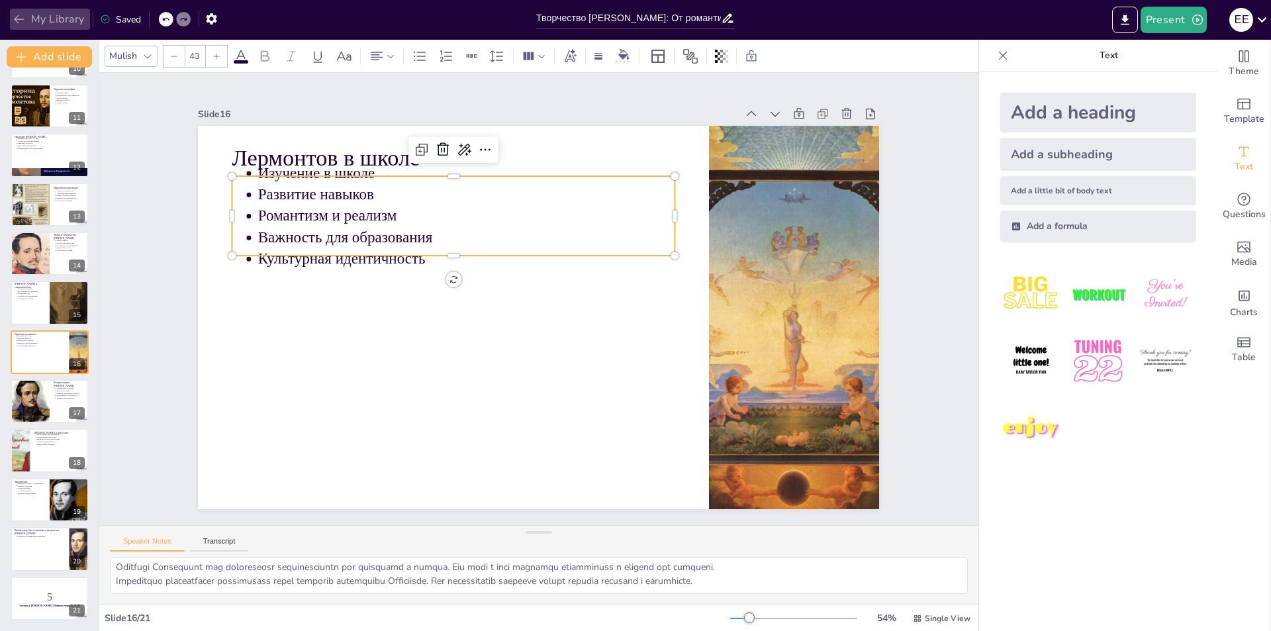
click at [44, 18] on button "My Library" at bounding box center [50, 19] width 80 height 21
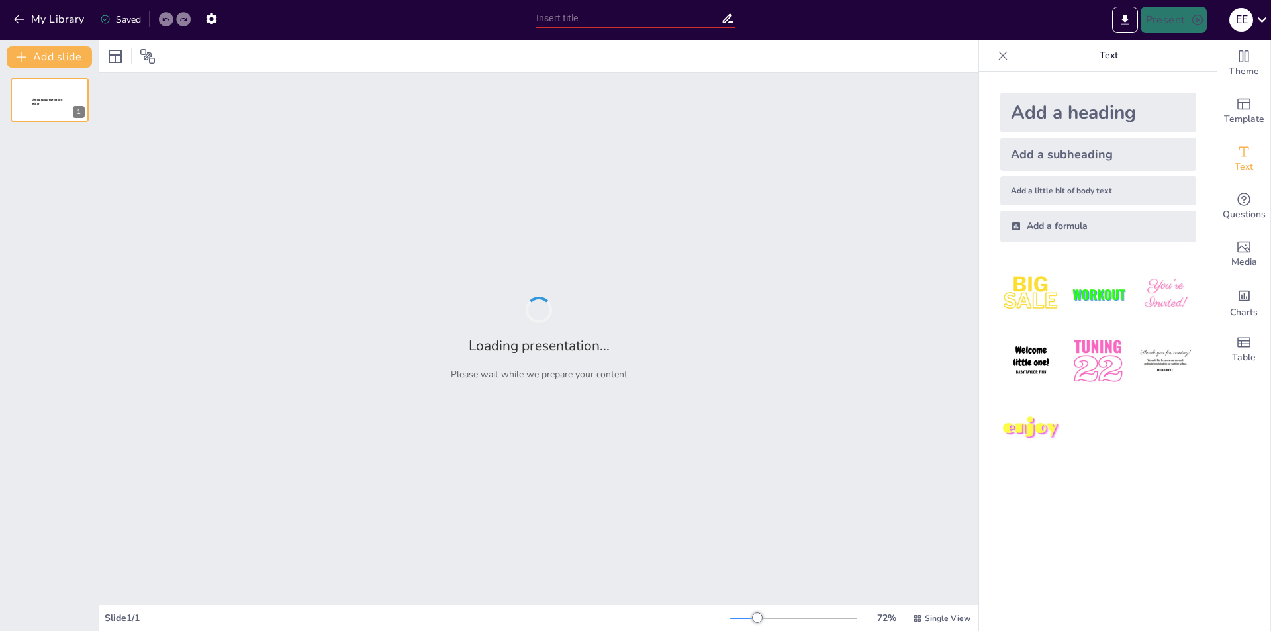
type input "Укусы диких животных: риски и профилактика"
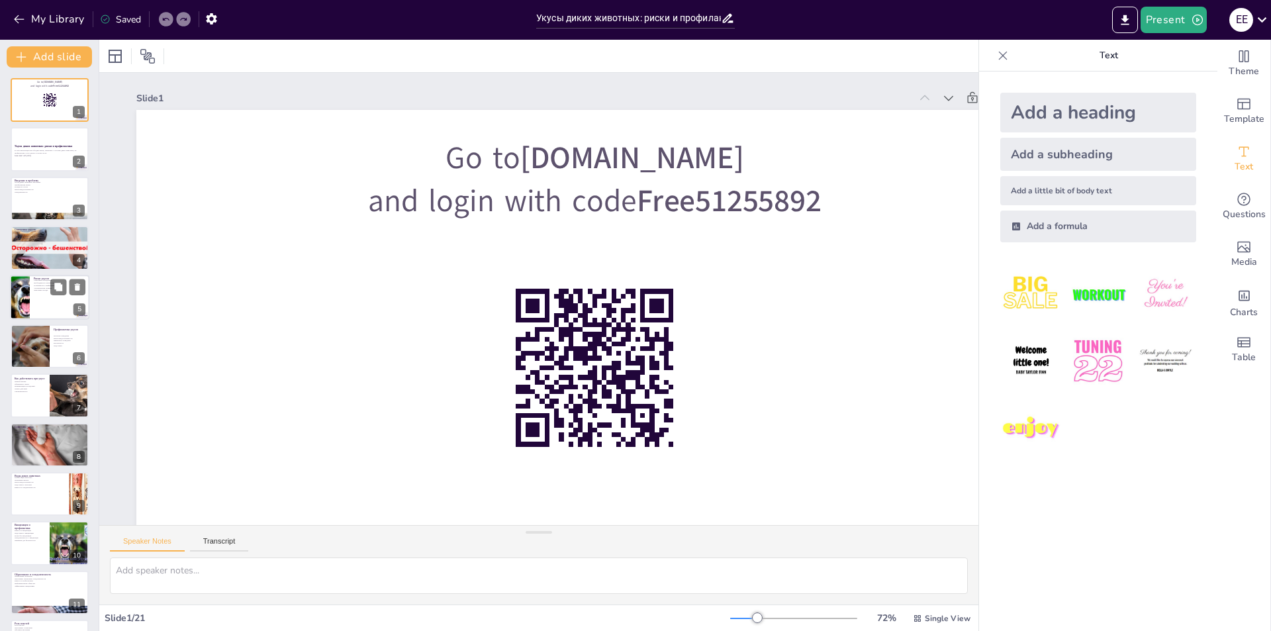
click at [37, 314] on div at bounding box center [49, 297] width 79 height 45
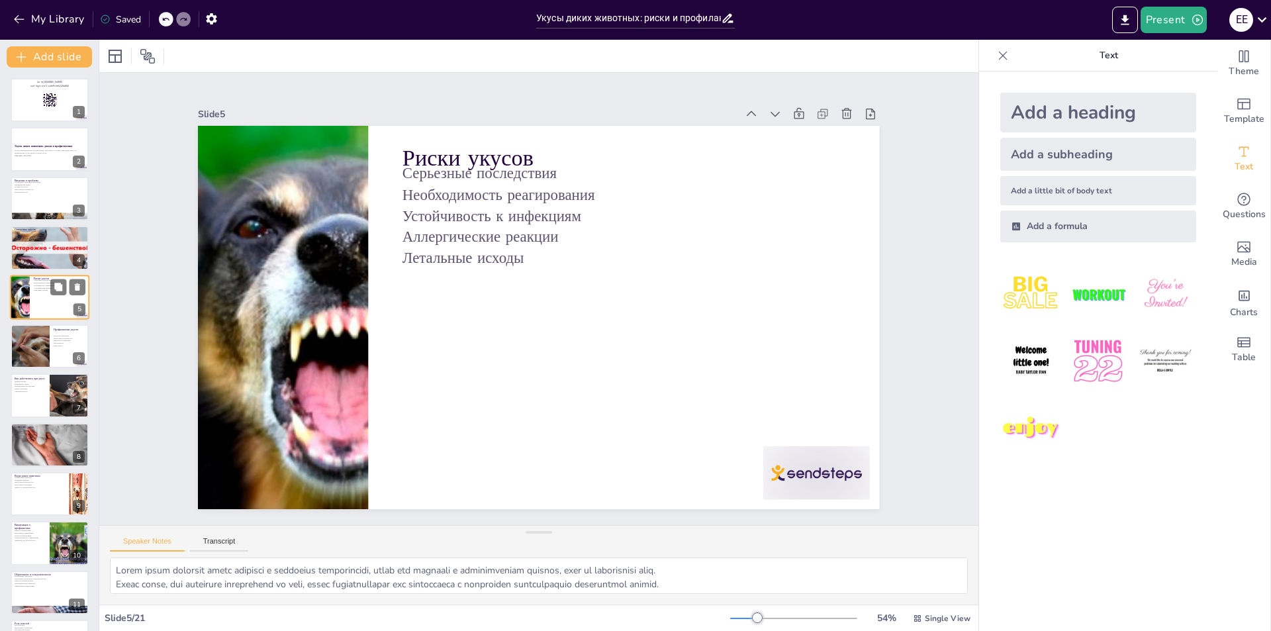
type textarea "Укусы диких животных могут привести к серьезным последствиям, таким как инфекци…"
checkbox input "true"
click at [39, 354] on div at bounding box center [30, 346] width 68 height 45
type textarea "Изучение поведения диких животных помогает понять, как избежать укусов и повыси…"
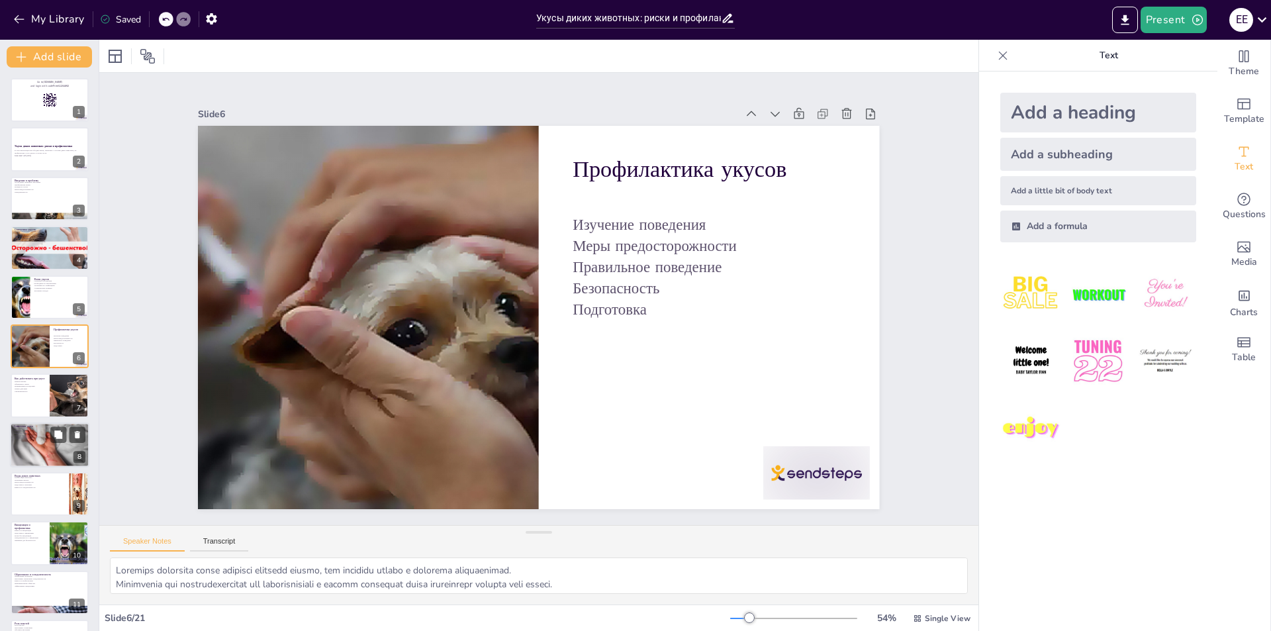
checkbox input "true"
click at [36, 402] on div at bounding box center [49, 395] width 79 height 45
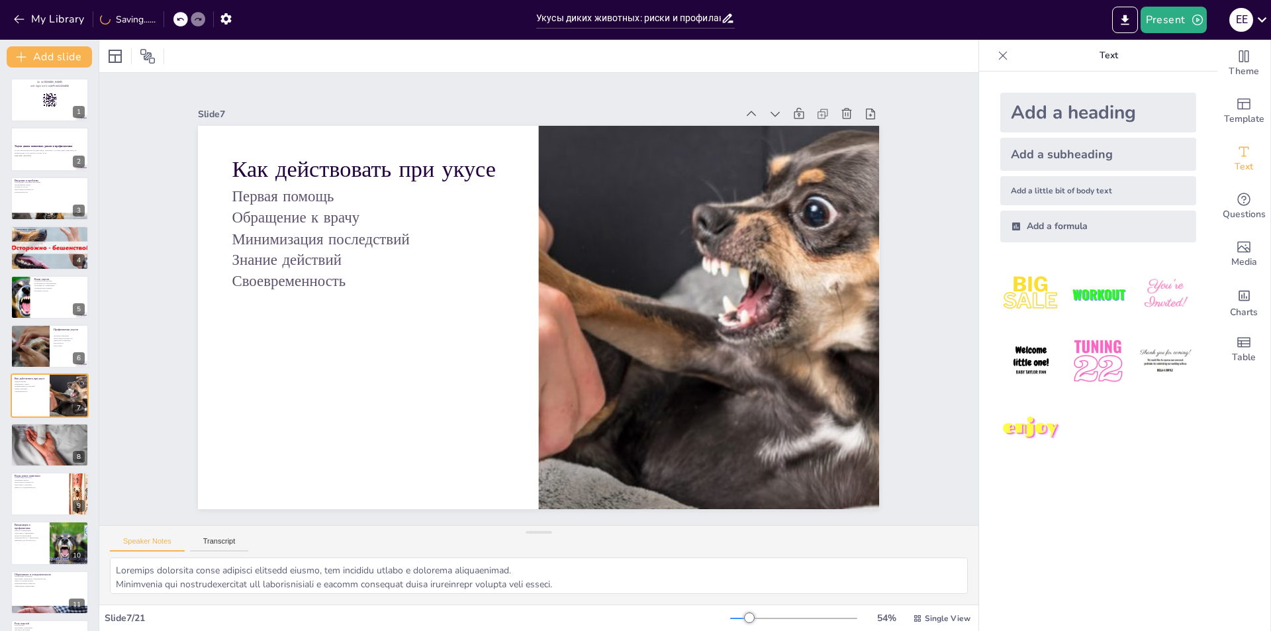
type textarea "Знание оказания первой помощи при укусе может значительно снизить риск осложнен…"
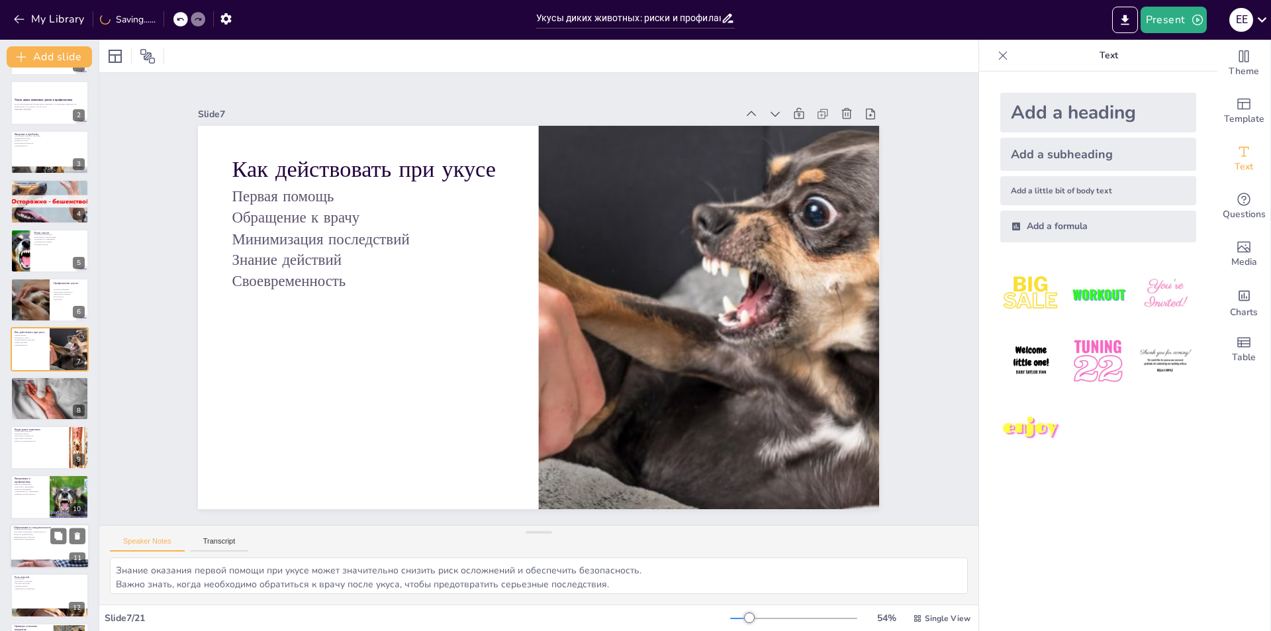
scroll to position [201, 0]
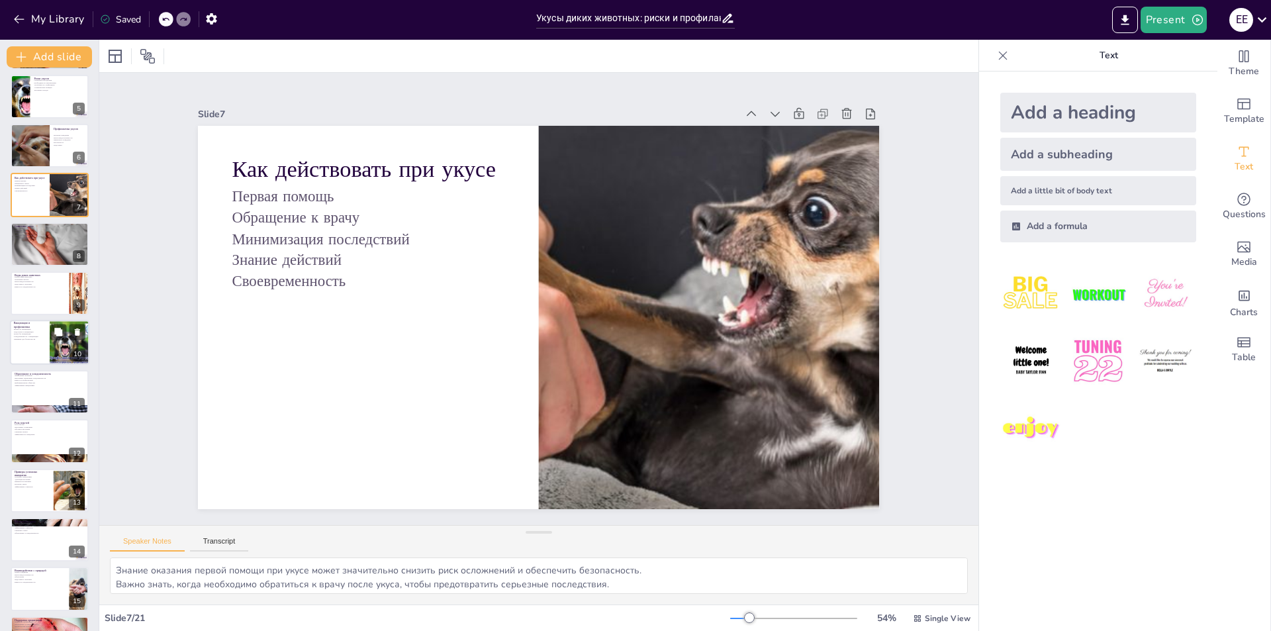
checkbox input "true"
click at [47, 337] on div at bounding box center [49, 342] width 79 height 45
type textarea "Вакцинация может значительно снизить риск заболеваний, связанных с укусами дики…"
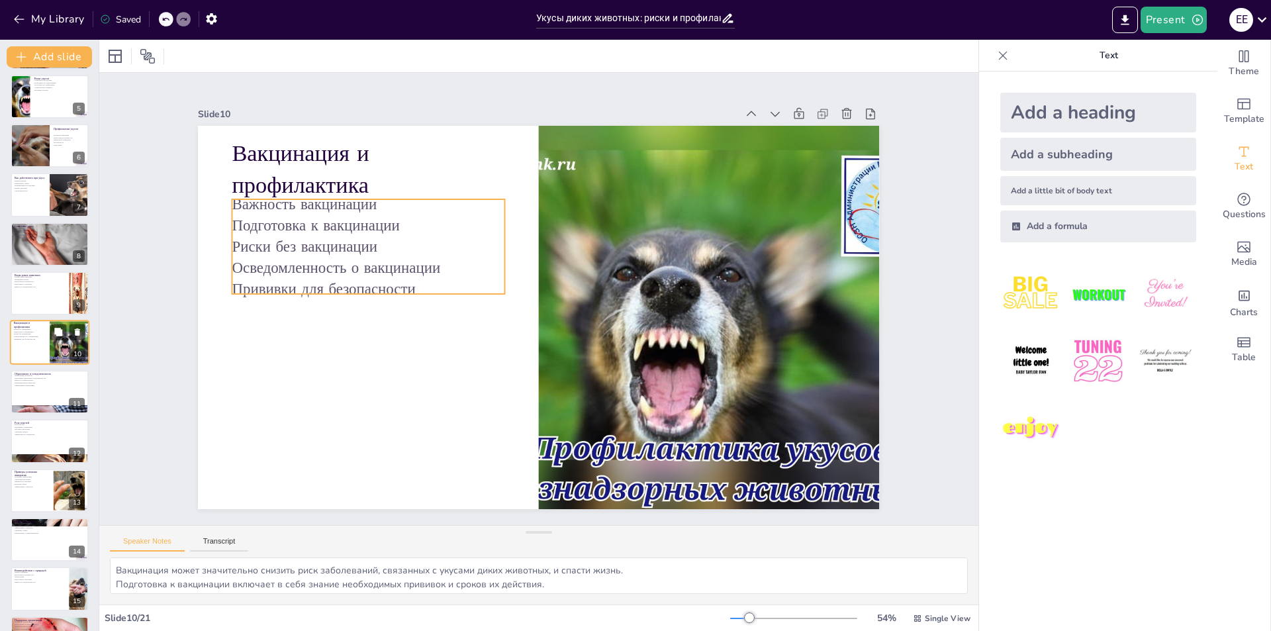
scroll to position [194, 0]
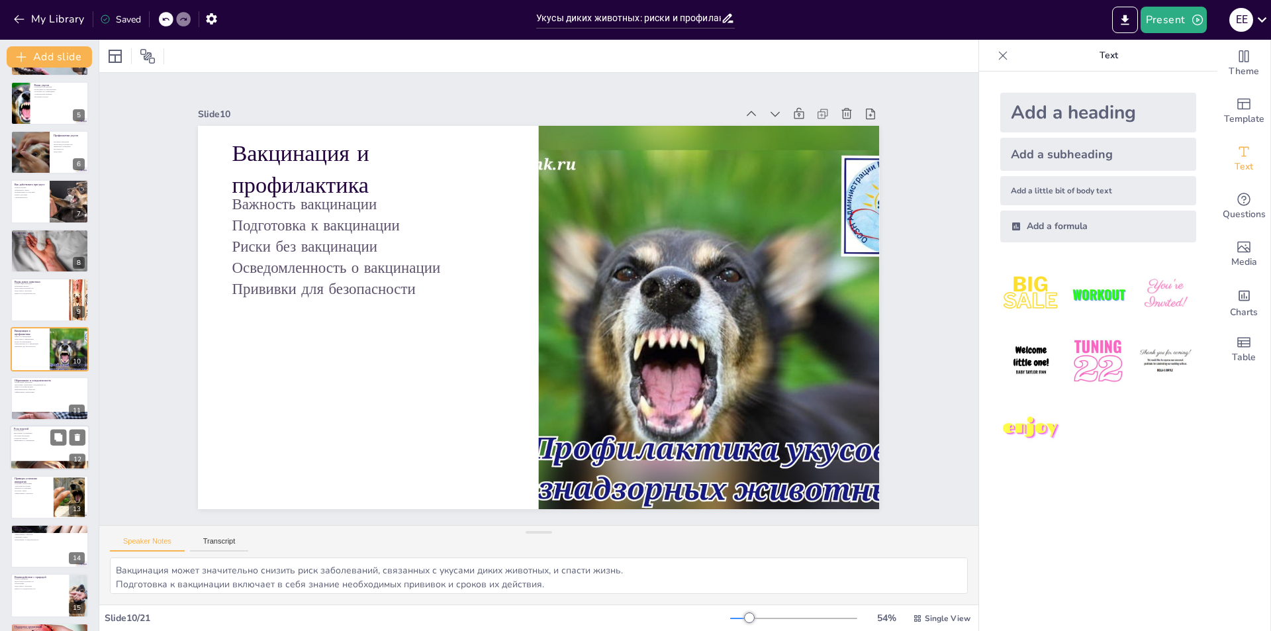
checkbox input "true"
click at [29, 449] on div at bounding box center [49, 447] width 79 height 45
type textarea "Власти играют важную роль в обеспечении безопасности населения и профилактике у…"
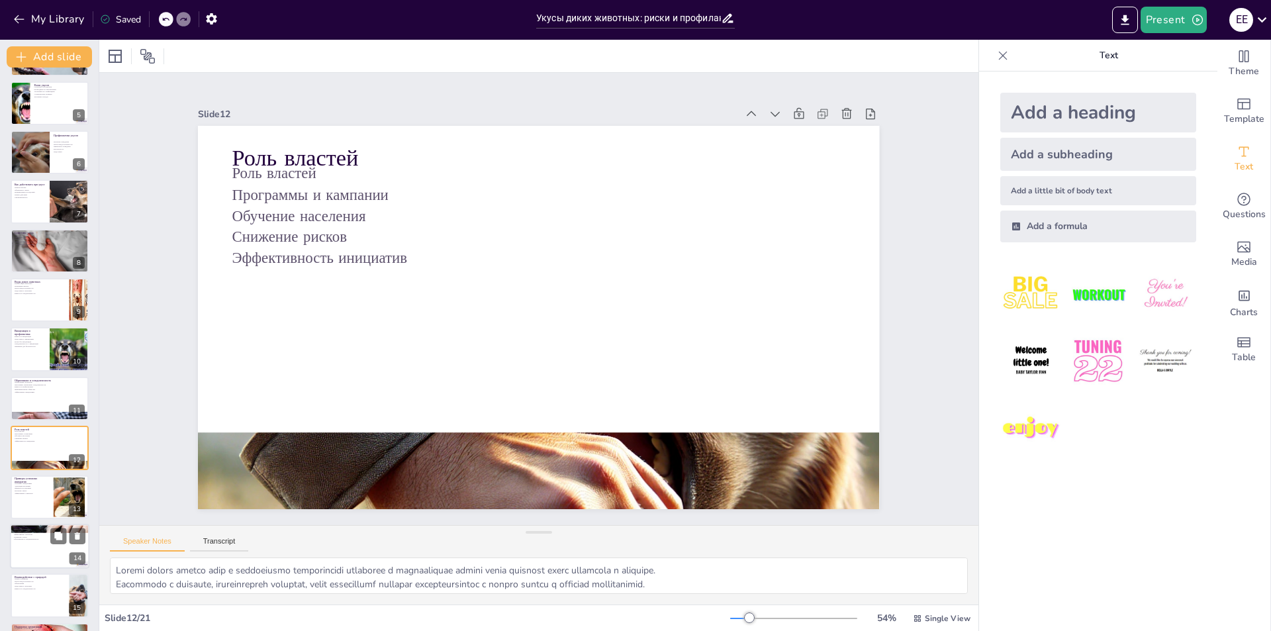
scroll to position [293, 0]
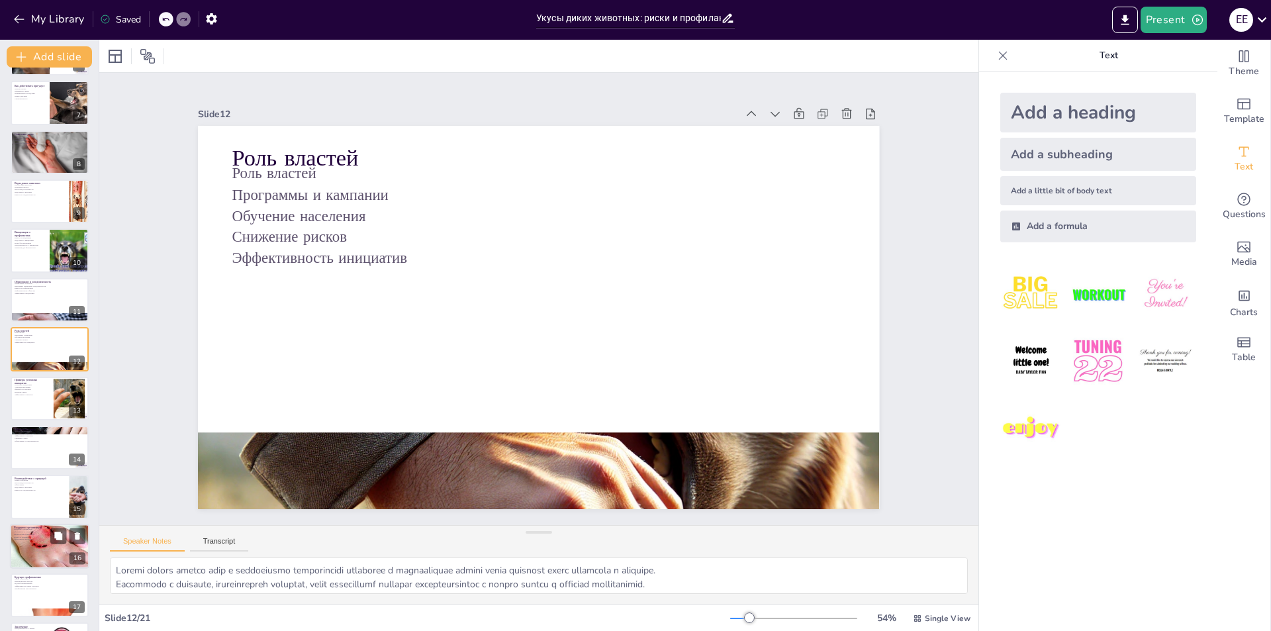
checkbox input "true"
click at [34, 530] on p "Образование и осведомленность" at bounding box center [49, 531] width 71 height 3
type textarea "Поддержка организаций, занимающихся защитой диких животных, может снизить риск …"
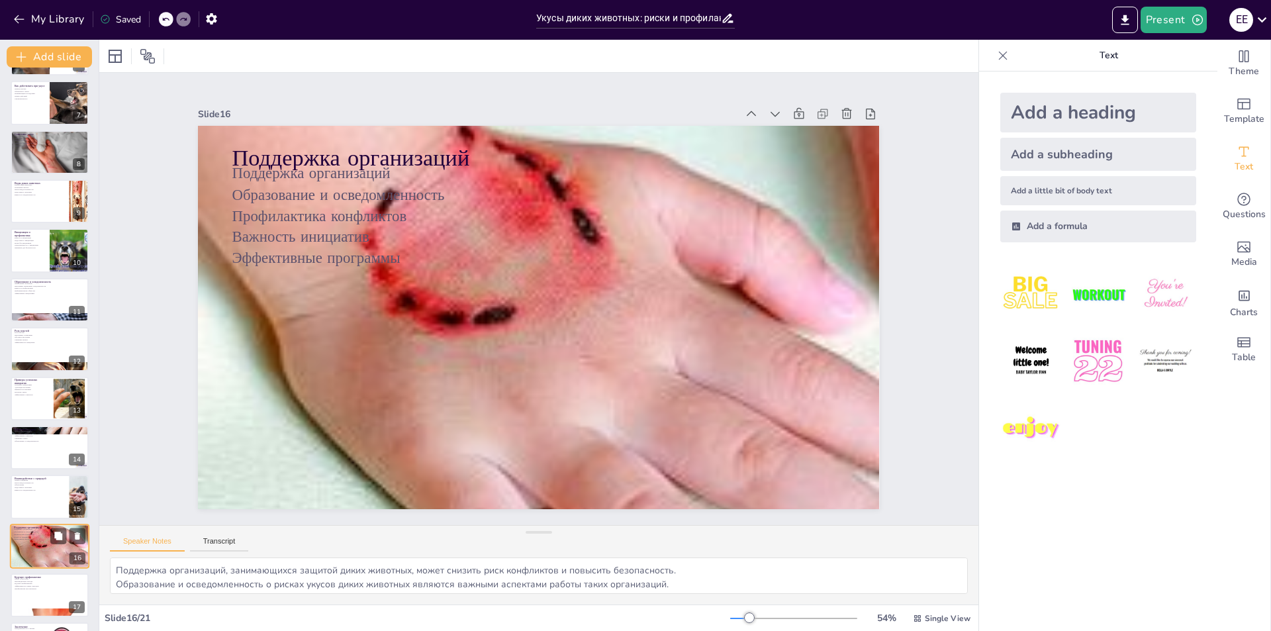
scroll to position [486, 0]
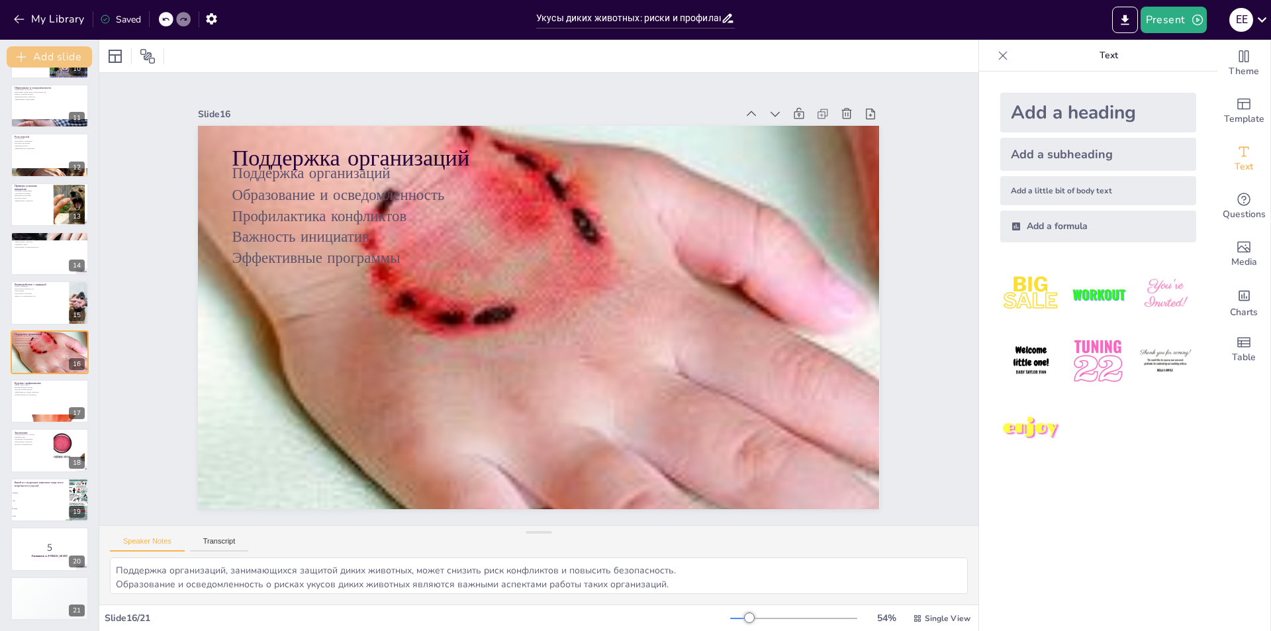
checkbox input "true"
click at [41, 17] on button "My Library" at bounding box center [50, 19] width 80 height 21
